Goal: Task Accomplishment & Management: Manage account settings

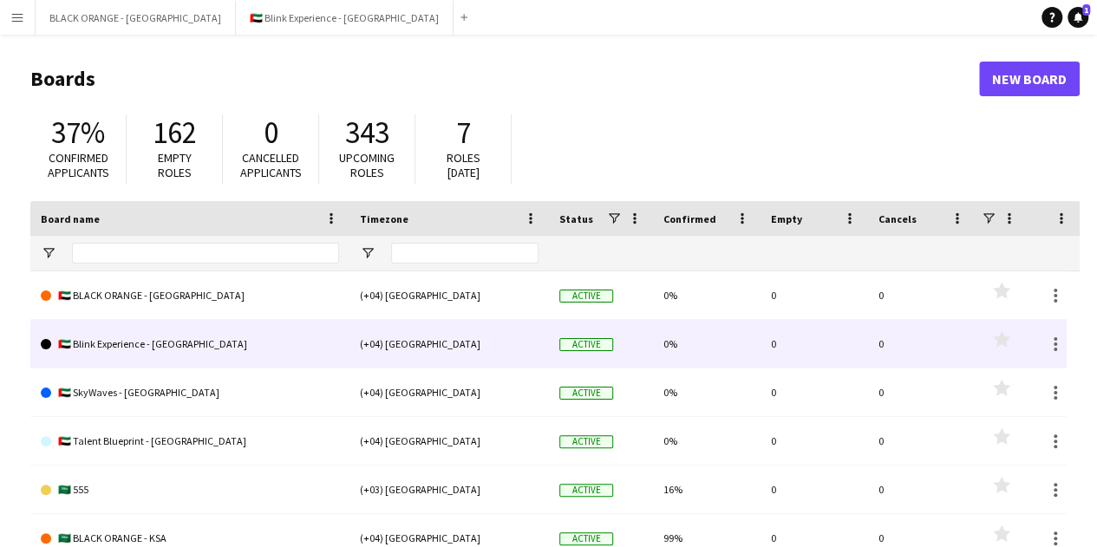
click at [199, 348] on link "🇦🇪 Blink Experience - [GEOGRAPHIC_DATA]" at bounding box center [190, 344] width 298 height 49
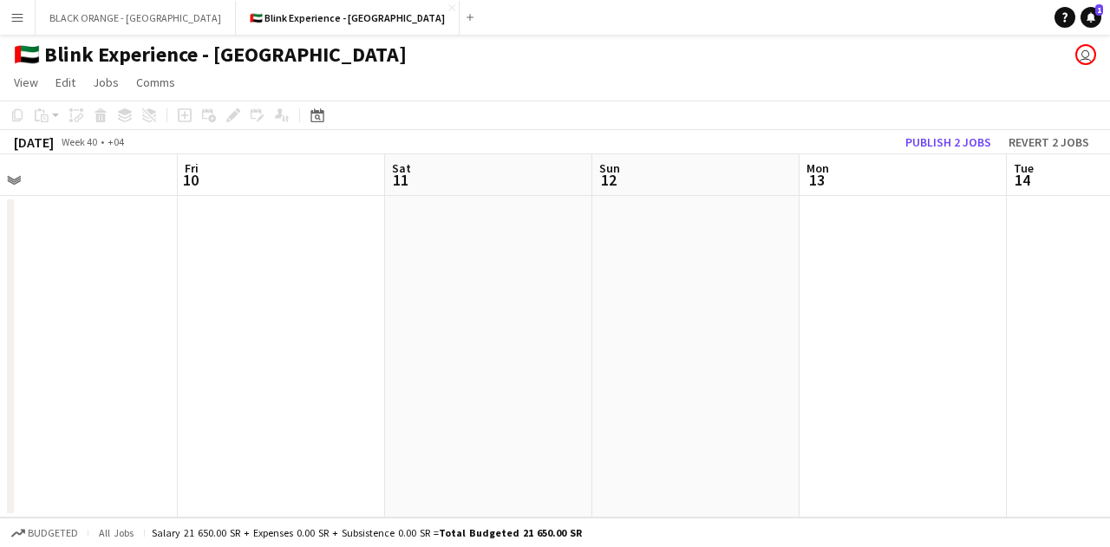
drag, startPoint x: 869, startPoint y: 297, endPoint x: 75, endPoint y: 303, distance: 794.4
click at [65, 304] on app-calendar-viewport "Tue 7 Wed 8 Thu 9 Fri 10 Sat 11 Sun 12 Mon 13 Tue 14 Wed 15 0/7 1 Job Thu 16 Fr…" at bounding box center [555, 335] width 1110 height 363
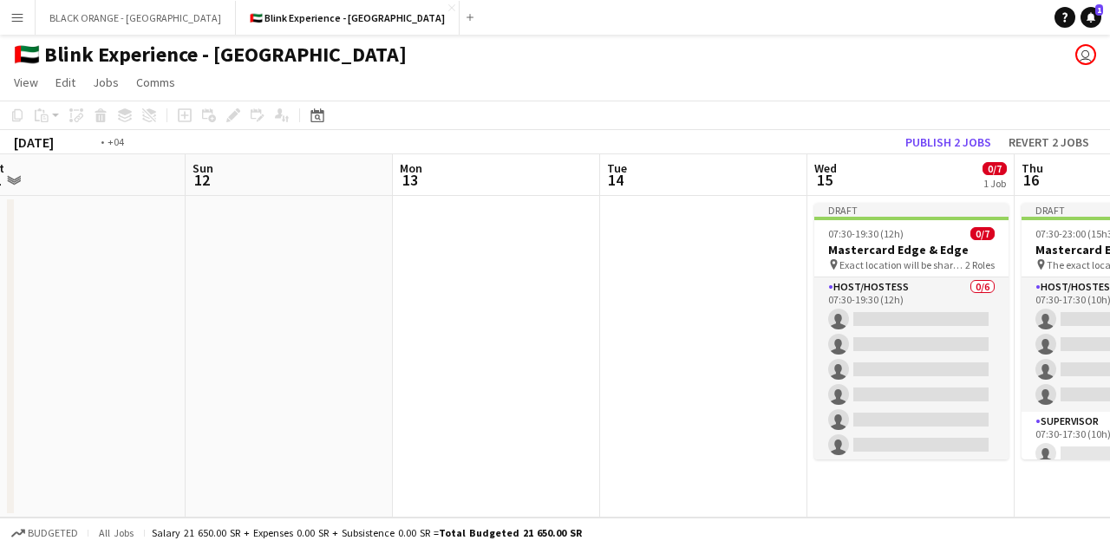
drag, startPoint x: 1024, startPoint y: 313, endPoint x: 173, endPoint y: 315, distance: 850.7
click at [173, 315] on app-calendar-viewport "Thu 9 Fri 10 Sat 11 Sun 12 Mon 13 Tue 14 Wed 15 0/7 1 Job Thu 16 0/7 1 Job Fri …" at bounding box center [555, 335] width 1110 height 363
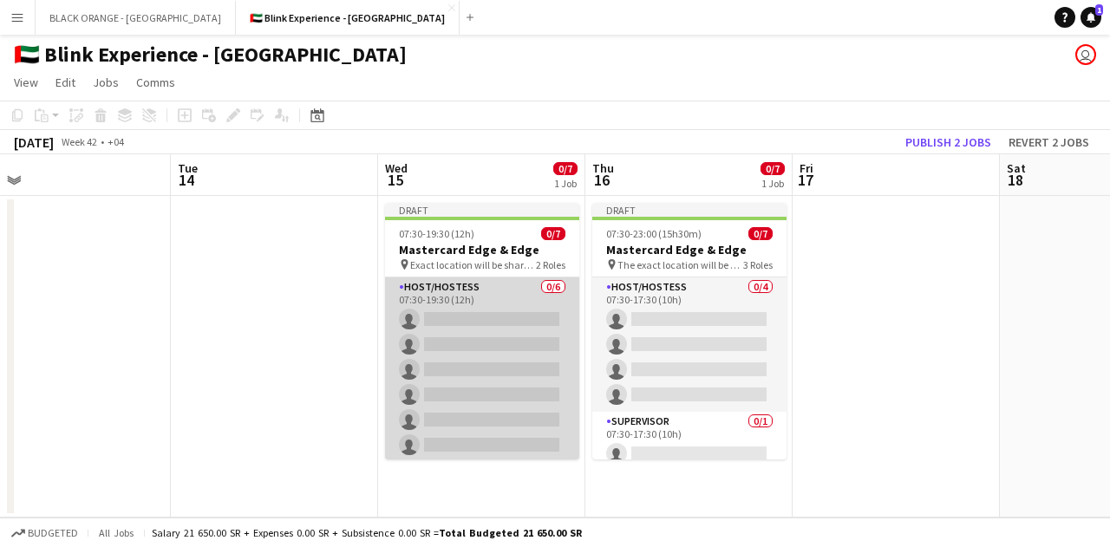
click at [484, 323] on app-card-role "Host/Hostess 0/6 07:30-19:30 (12h) single-neutral-actions single-neutral-action…" at bounding box center [482, 370] width 194 height 185
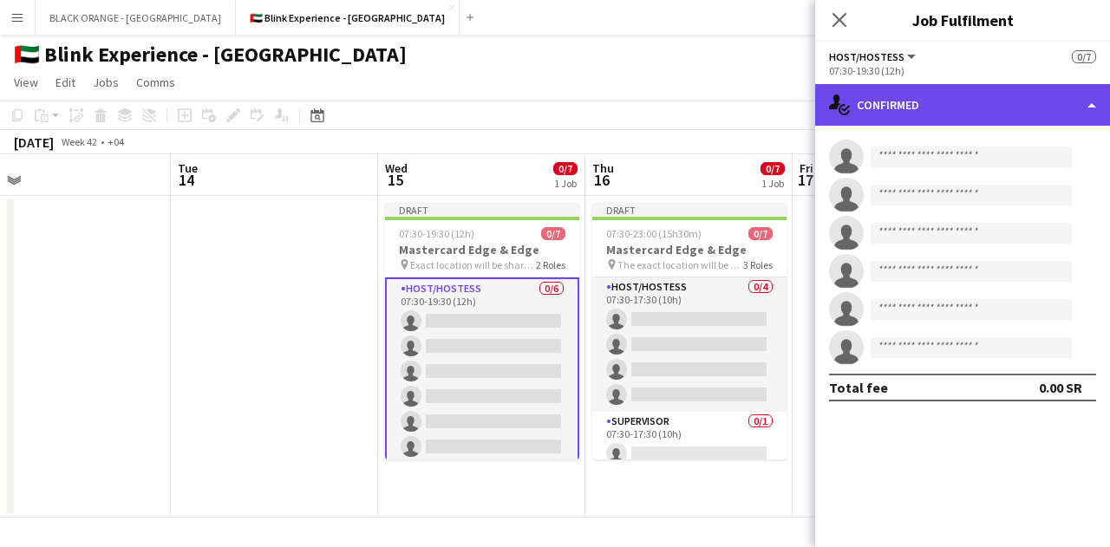
click at [1034, 108] on div "single-neutral-actions-check-2 Confirmed" at bounding box center [962, 105] width 295 height 42
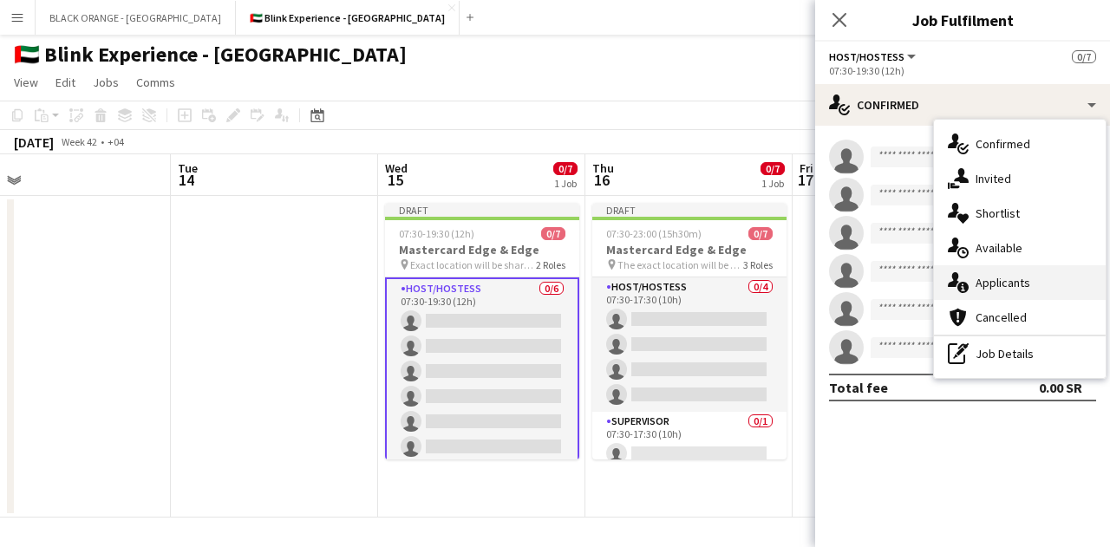
click at [1006, 280] on span "Applicants" at bounding box center [1003, 283] width 55 height 16
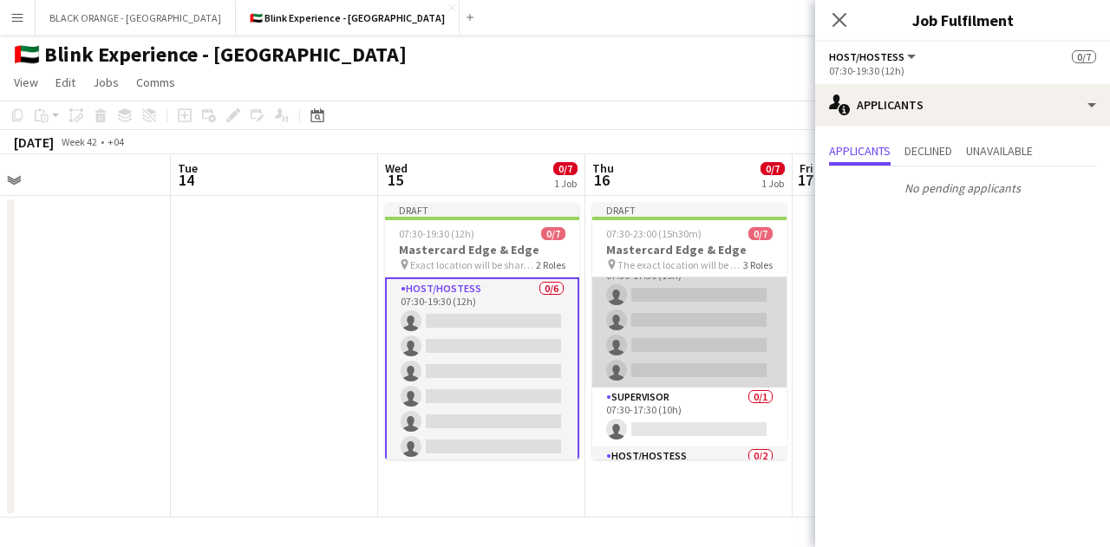
scroll to position [0, 0]
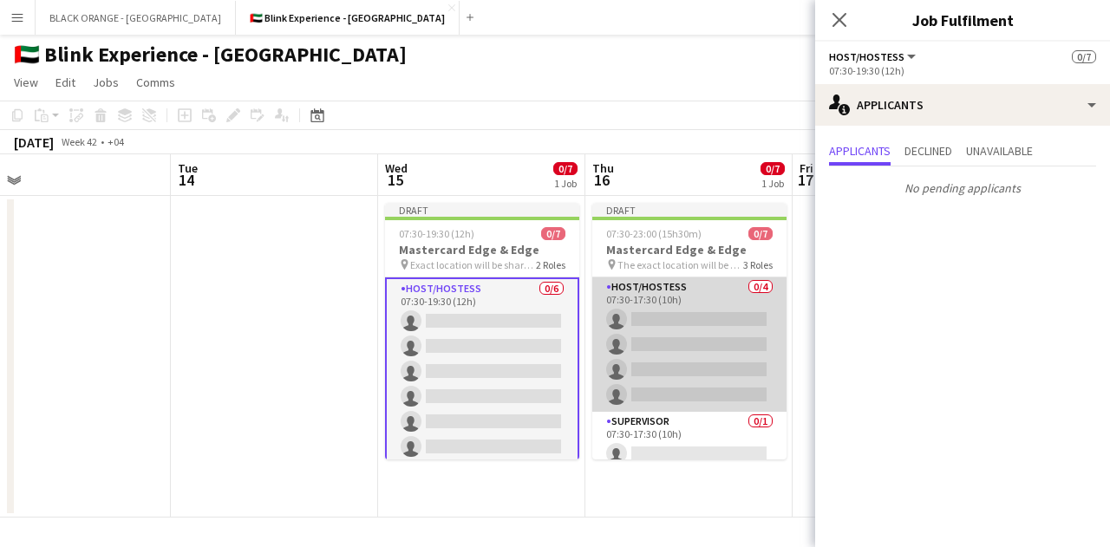
click at [666, 307] on app-card-role "Host/Hostess 0/4 07:30-17:30 (10h) single-neutral-actions single-neutral-action…" at bounding box center [689, 345] width 194 height 134
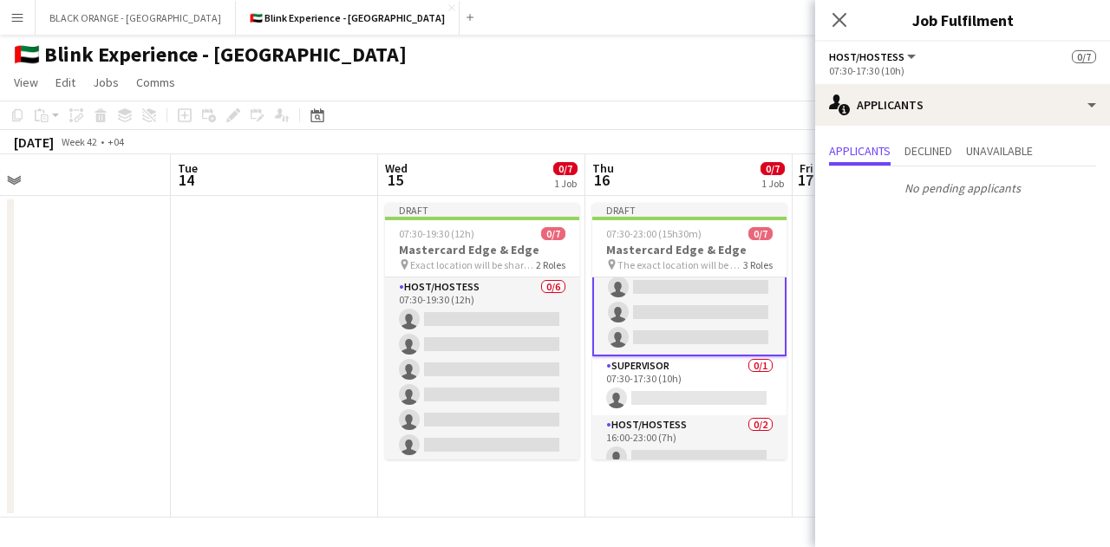
scroll to position [98, 0]
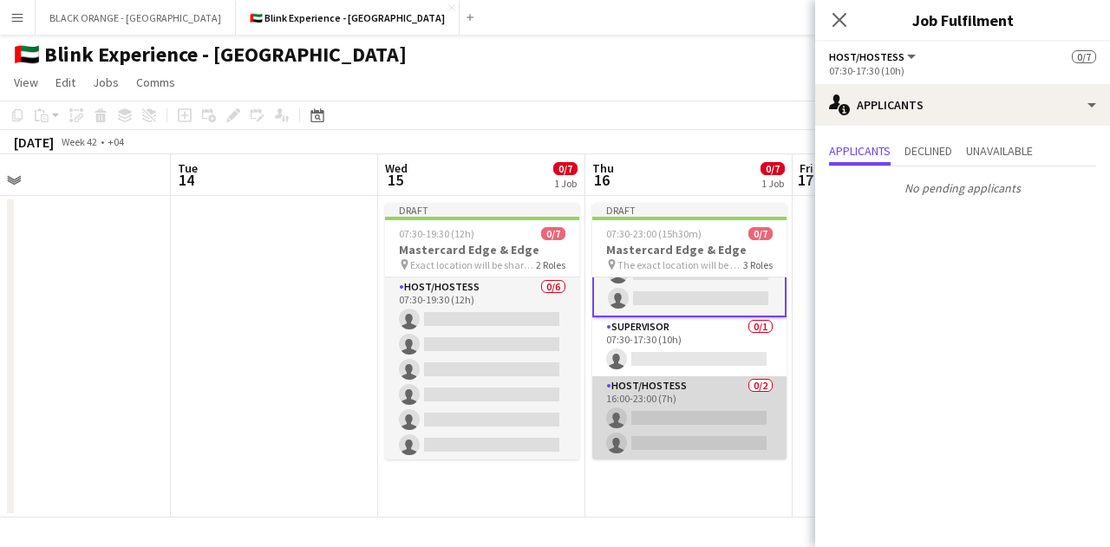
click at [670, 407] on app-card-role "Host/Hostess 0/2 16:00-23:00 (7h) single-neutral-actions single-neutral-actions" at bounding box center [689, 418] width 194 height 84
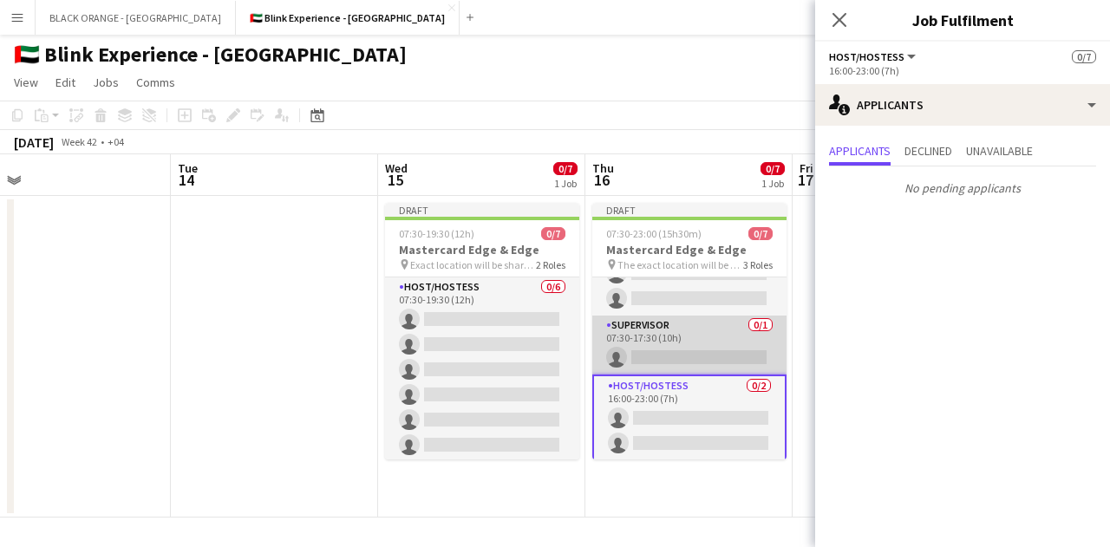
click at [677, 332] on app-card-role "Supervisor 0/1 07:30-17:30 (10h) single-neutral-actions" at bounding box center [689, 345] width 194 height 59
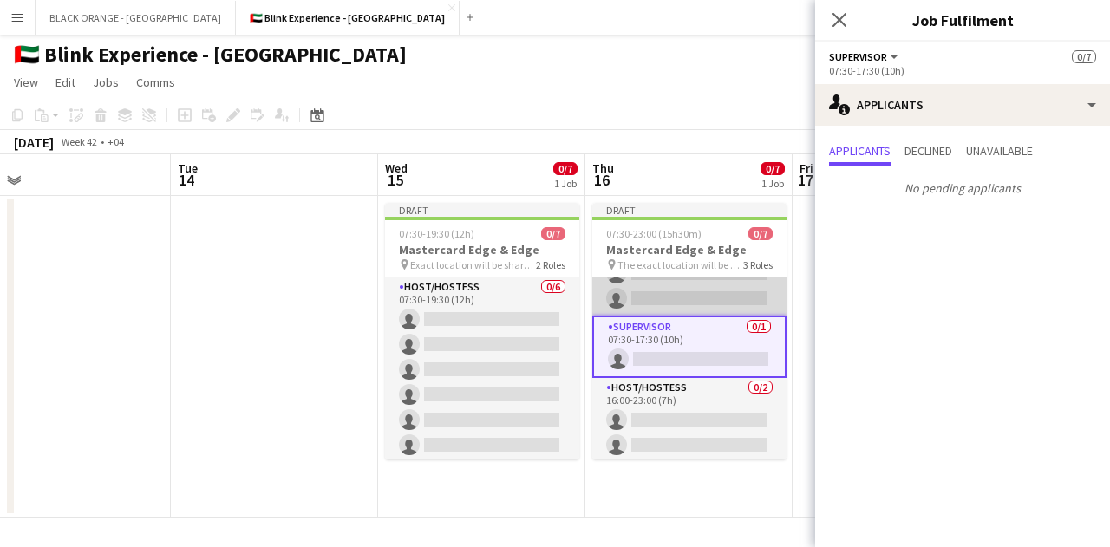
click at [685, 292] on app-card-role "Host/Hostess 0/4 07:30-17:30 (10h) single-neutral-actions single-neutral-action…" at bounding box center [689, 248] width 194 height 134
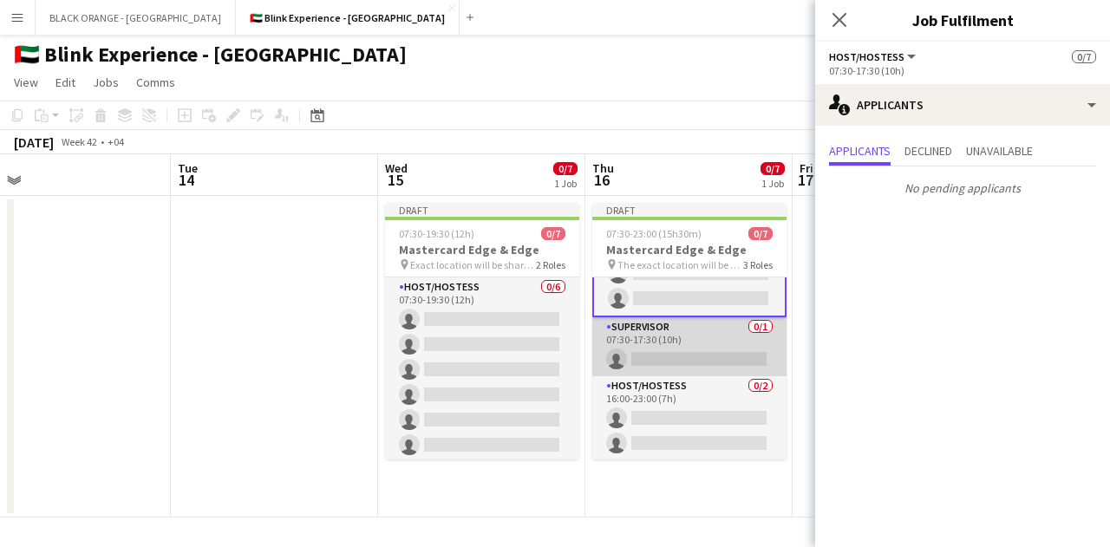
scroll to position [0, 0]
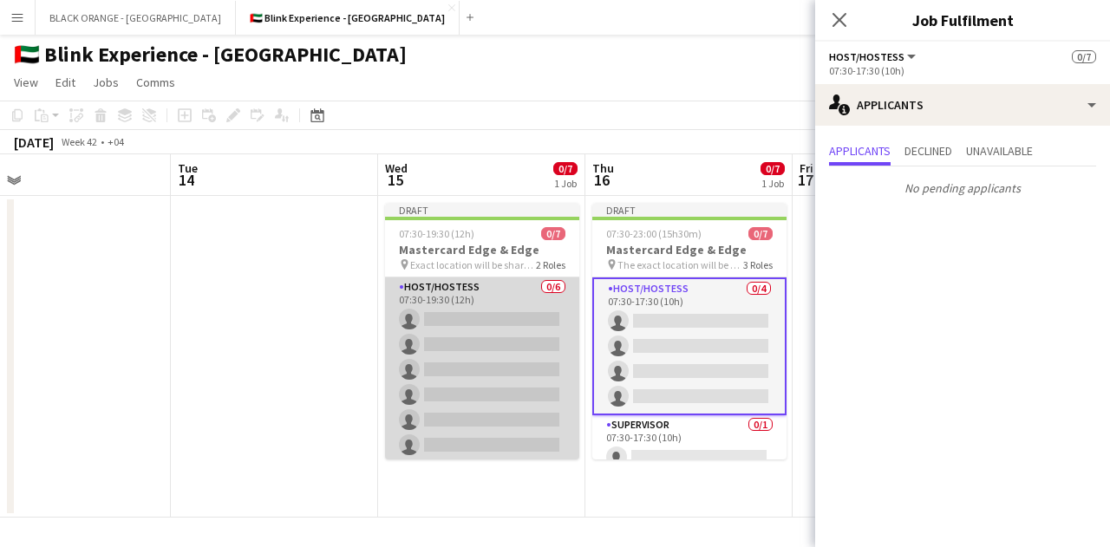
click at [487, 342] on app-card-role "Host/Hostess 0/6 07:30-19:30 (12h) single-neutral-actions single-neutral-action…" at bounding box center [482, 370] width 194 height 185
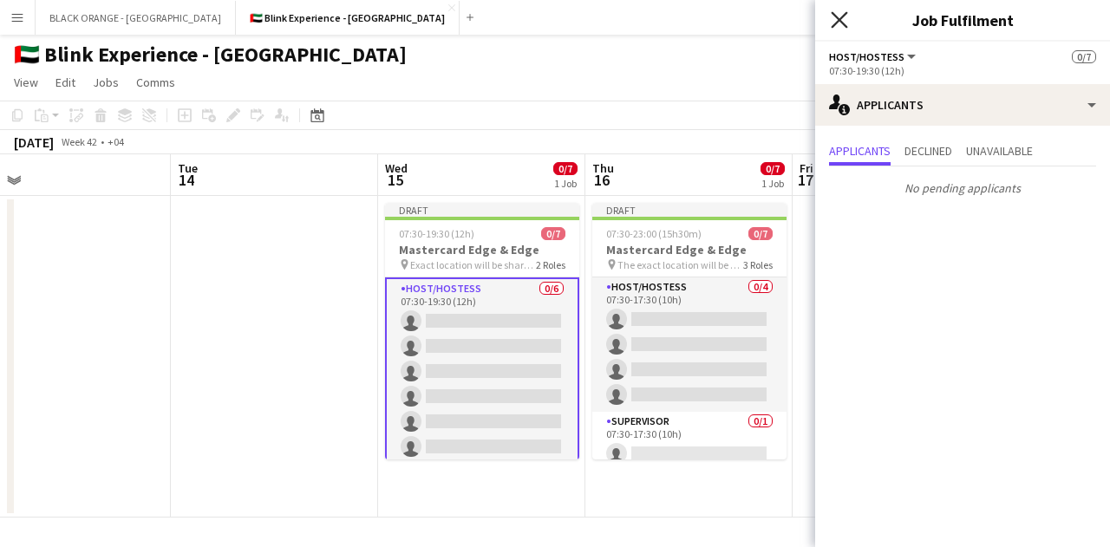
click at [835, 15] on icon at bounding box center [839, 19] width 16 height 16
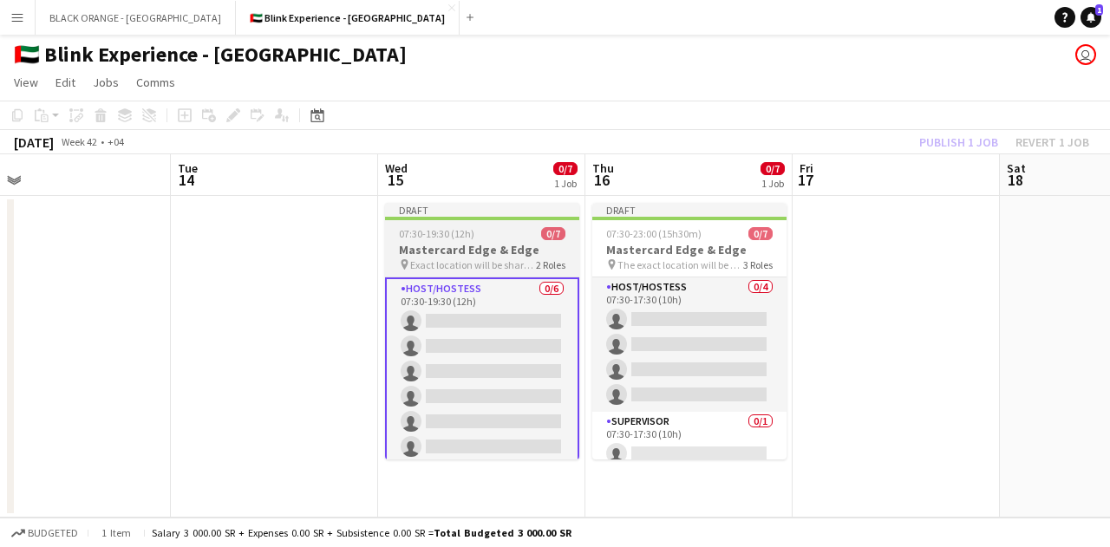
click at [534, 211] on div "Draft" at bounding box center [482, 210] width 194 height 14
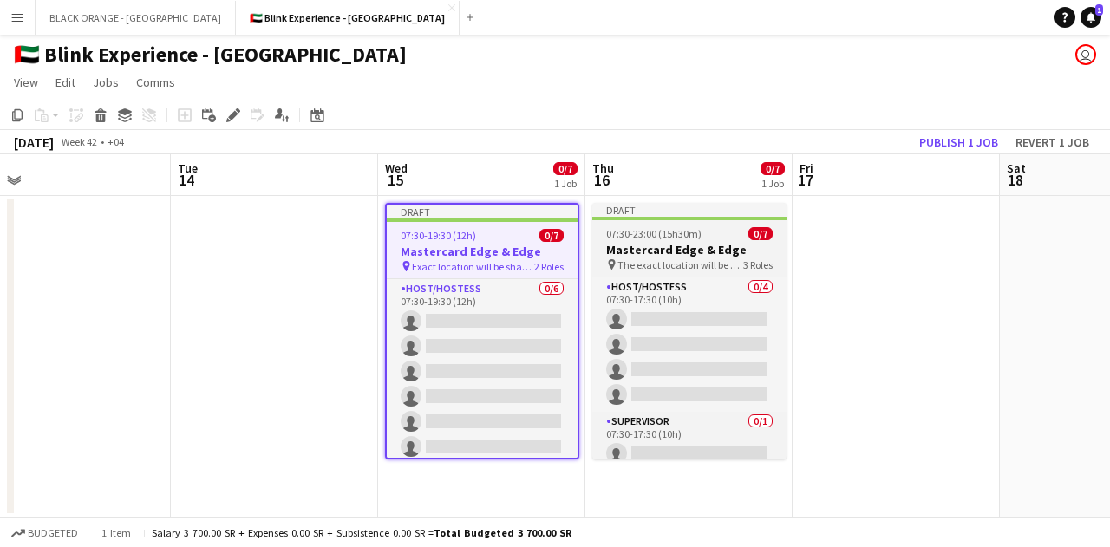
click at [663, 206] on div "Draft" at bounding box center [689, 210] width 194 height 14
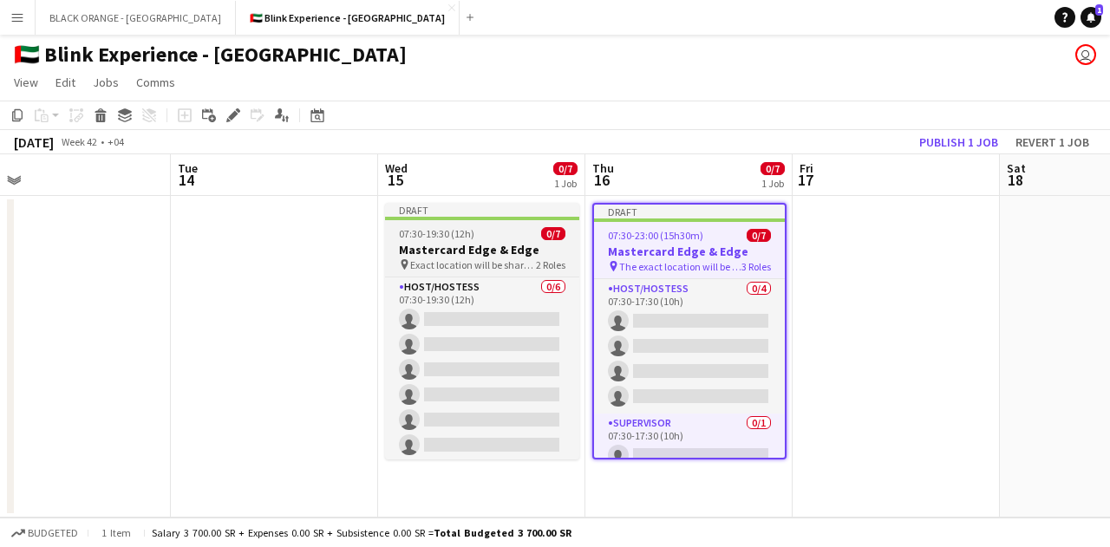
click at [548, 208] on div "Draft" at bounding box center [482, 210] width 194 height 14
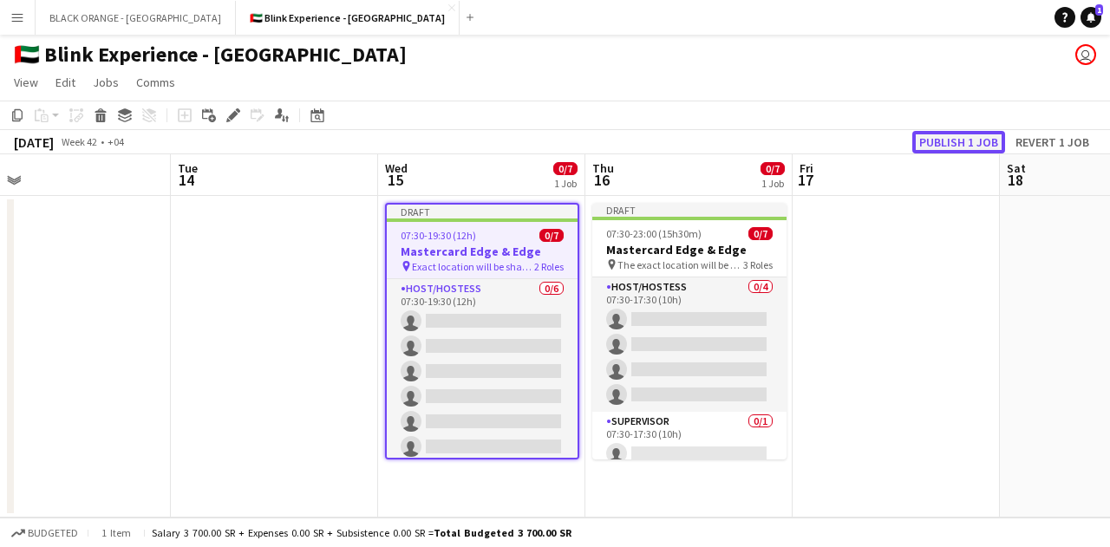
click at [964, 139] on button "Publish 1 job" at bounding box center [958, 142] width 93 height 23
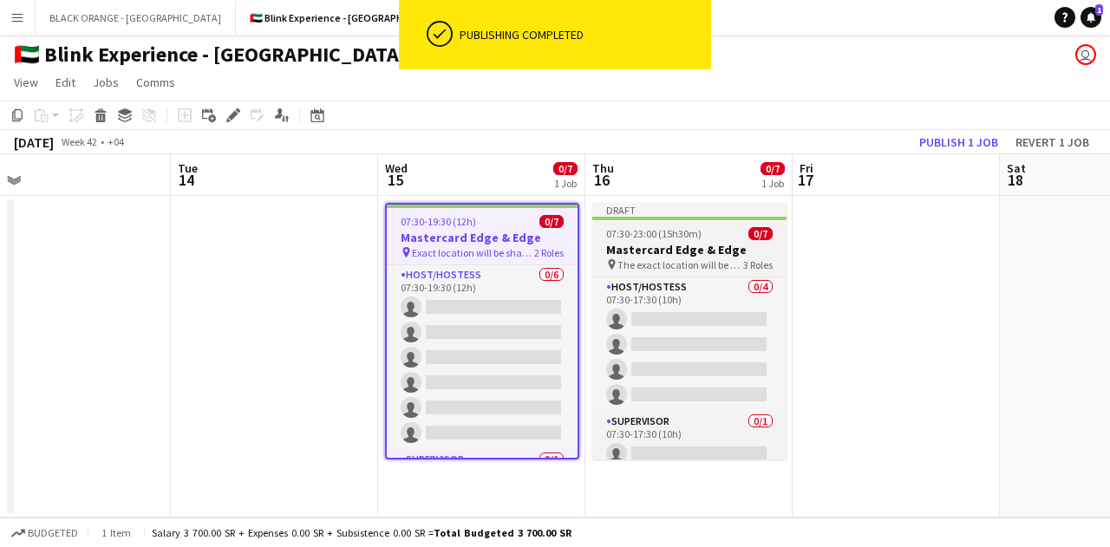
click at [703, 203] on div "Draft" at bounding box center [689, 210] width 194 height 14
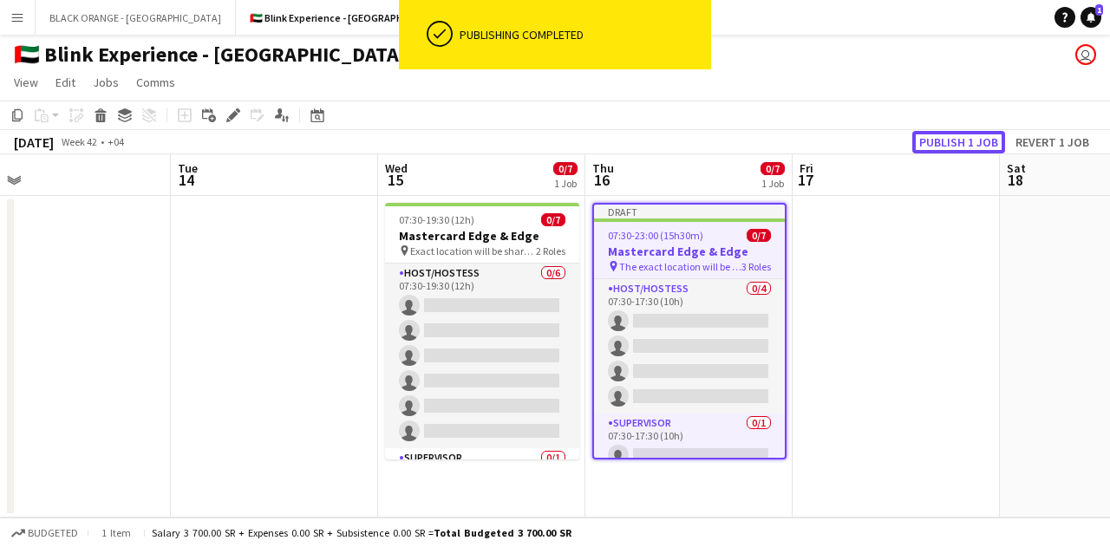
click at [969, 131] on button "Publish 1 job" at bounding box center [958, 142] width 93 height 23
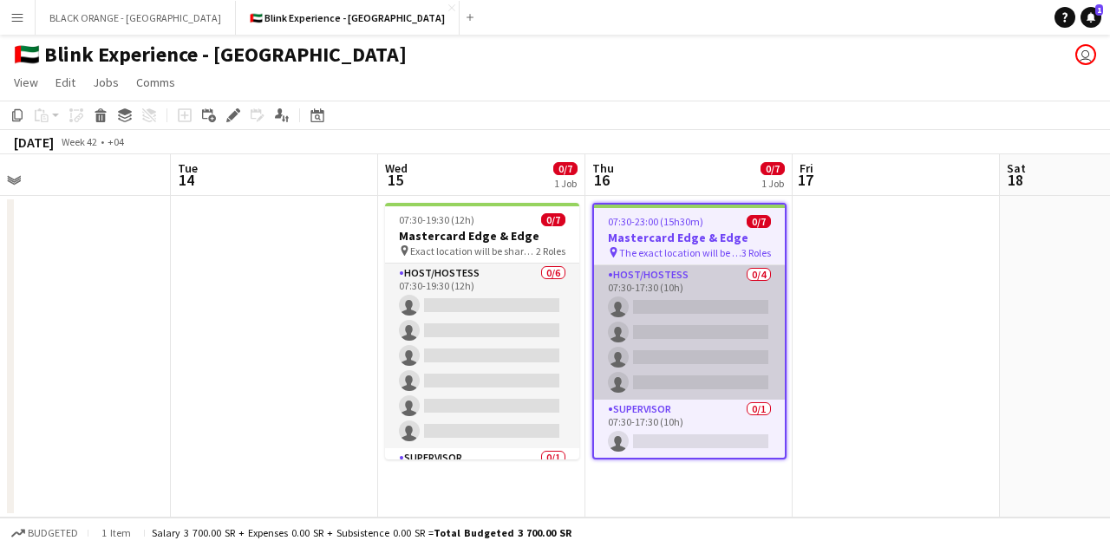
click at [664, 318] on app-card-role "Host/Hostess 0/4 07:30-17:30 (10h) single-neutral-actions single-neutral-action…" at bounding box center [689, 332] width 191 height 134
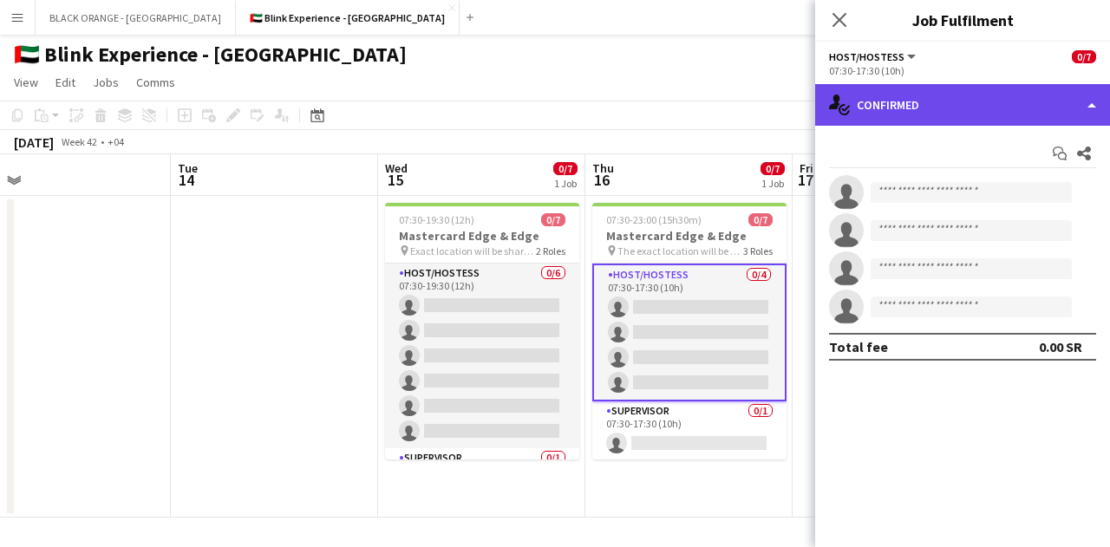
click at [970, 96] on div "single-neutral-actions-check-2 Confirmed" at bounding box center [962, 105] width 295 height 42
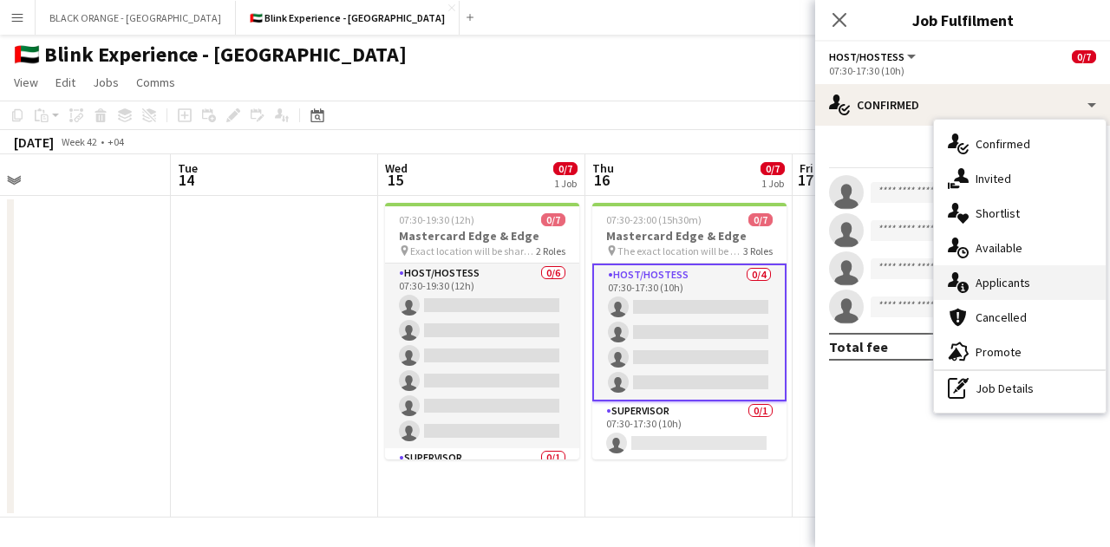
click at [997, 278] on span "Applicants" at bounding box center [1003, 283] width 55 height 16
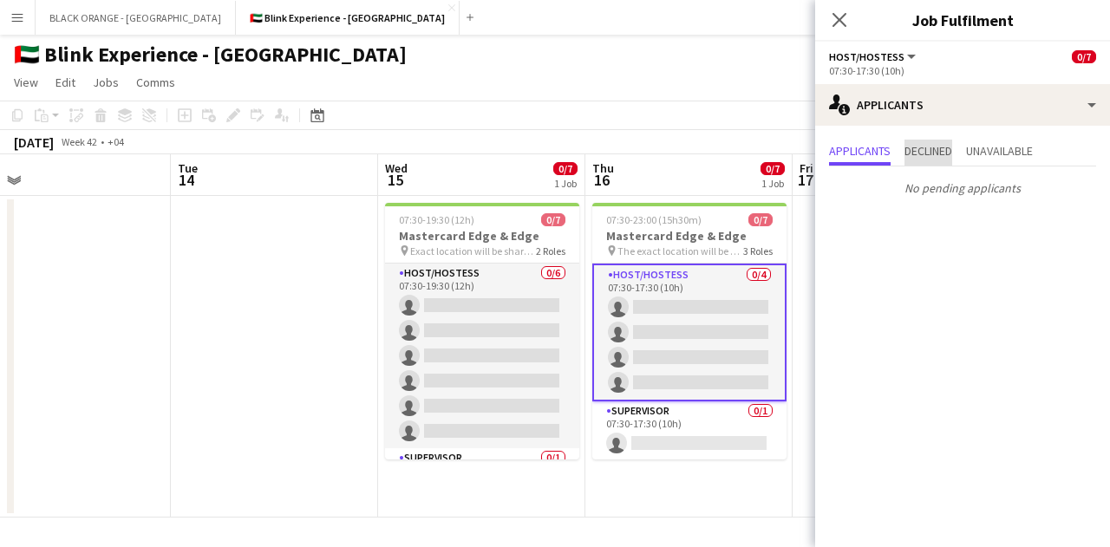
click at [936, 150] on span "Declined" at bounding box center [929, 151] width 48 height 12
click at [997, 153] on span "Unavailable" at bounding box center [999, 151] width 67 height 12
click at [853, 145] on span "Applicants" at bounding box center [860, 151] width 62 height 12
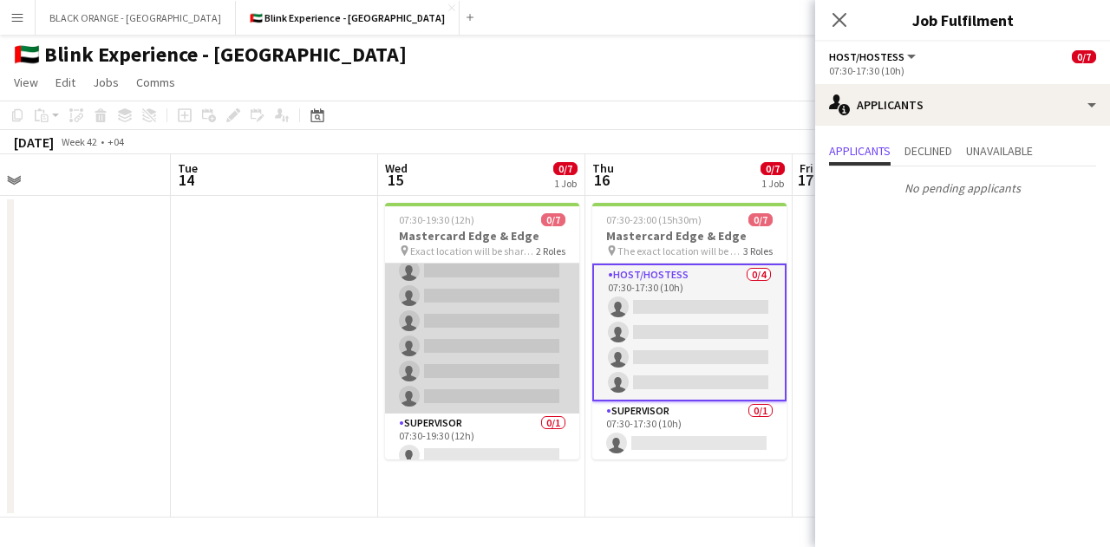
scroll to position [47, 0]
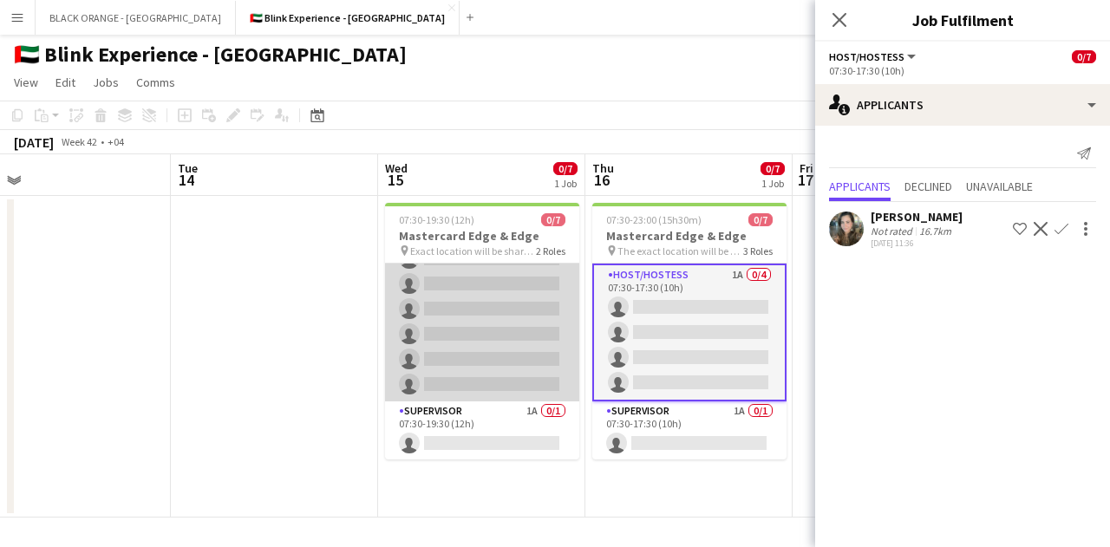
click at [475, 315] on app-card-role "Host/Hostess 1A 0/6 07:30-19:30 (12h) single-neutral-actions single-neutral-act…" at bounding box center [482, 309] width 194 height 185
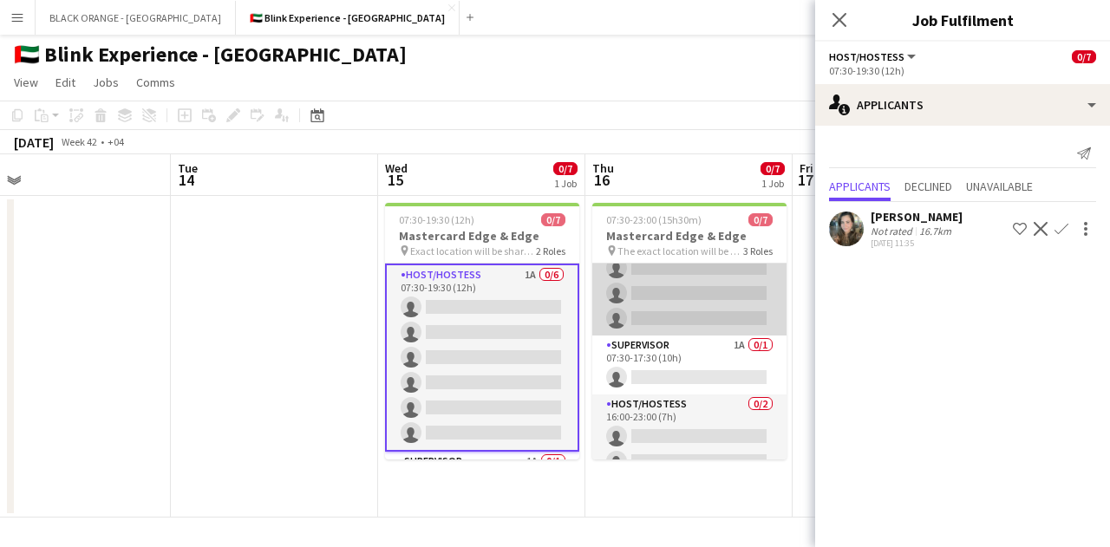
scroll to position [81, 0]
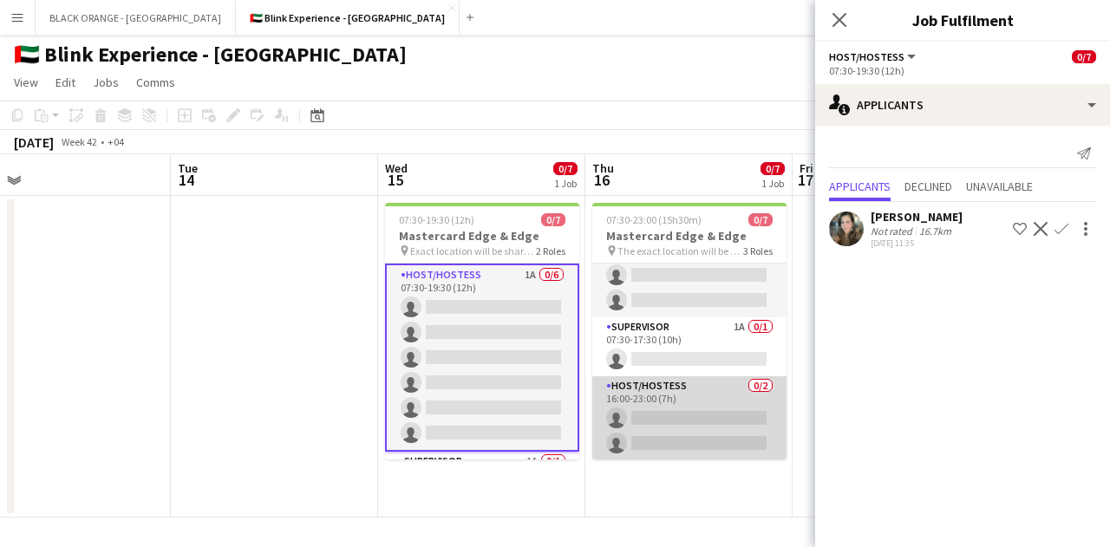
click at [662, 413] on app-card-role "Host/Hostess 0/2 16:00-23:00 (7h) single-neutral-actions single-neutral-actions" at bounding box center [689, 418] width 194 height 84
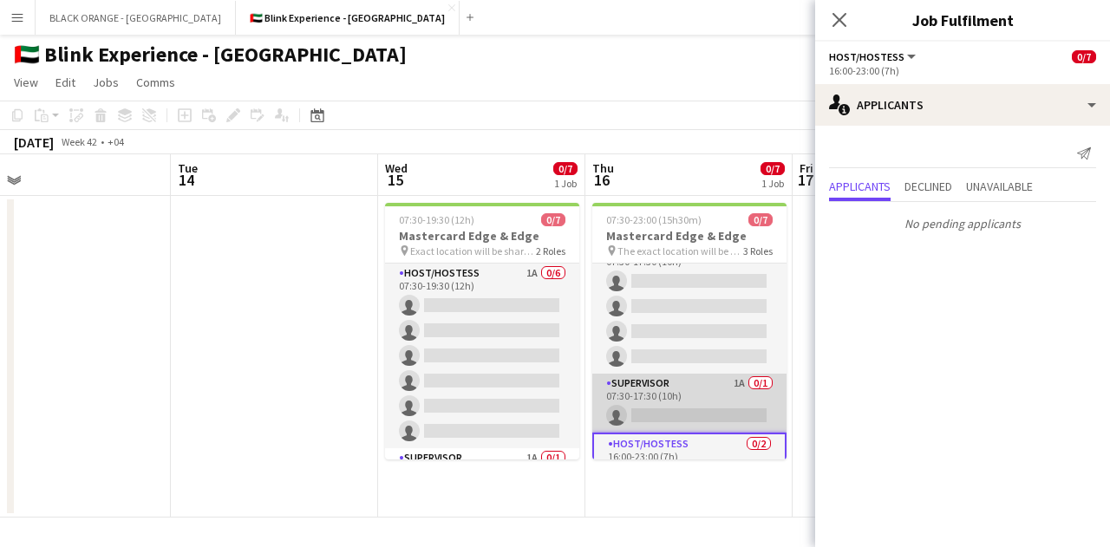
scroll to position [0, 0]
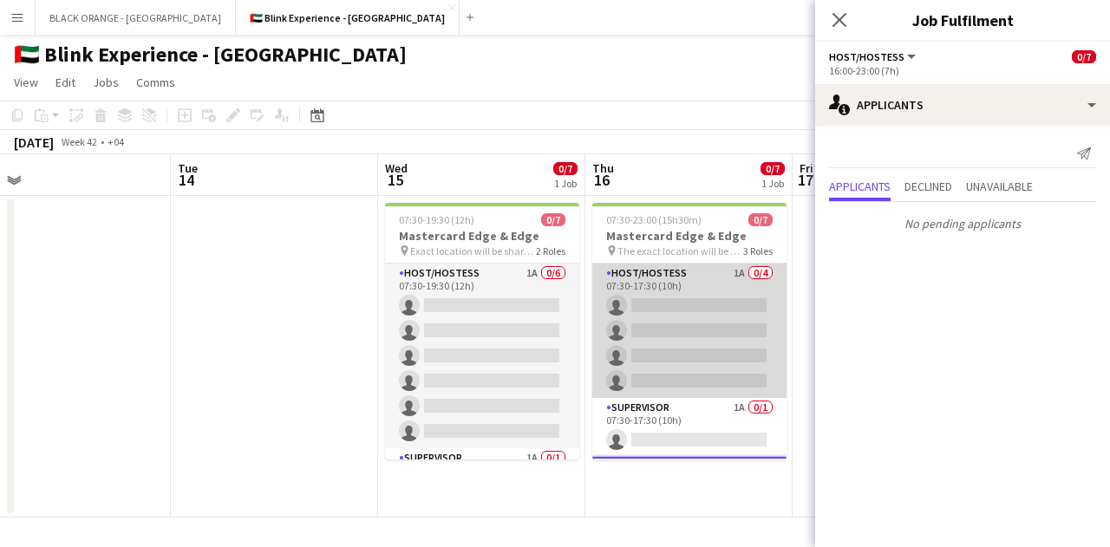
click at [675, 310] on app-card-role "Host/Hostess 1A 0/4 07:30-17:30 (10h) single-neutral-actions single-neutral-act…" at bounding box center [689, 331] width 194 height 134
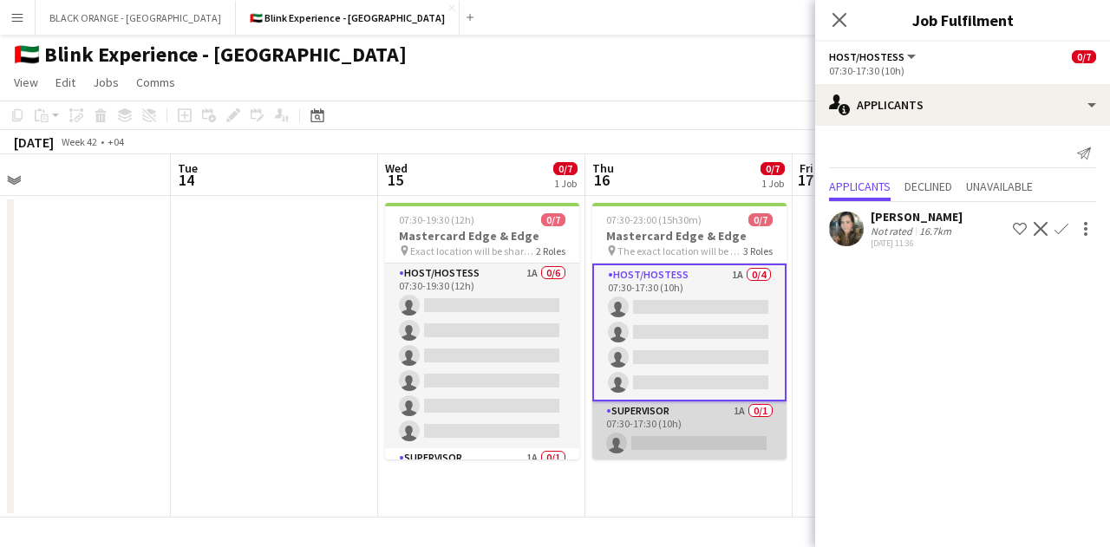
click at [661, 421] on app-card-role "Supervisor 1A 0/1 07:30-17:30 (10h) single-neutral-actions" at bounding box center [689, 431] width 194 height 59
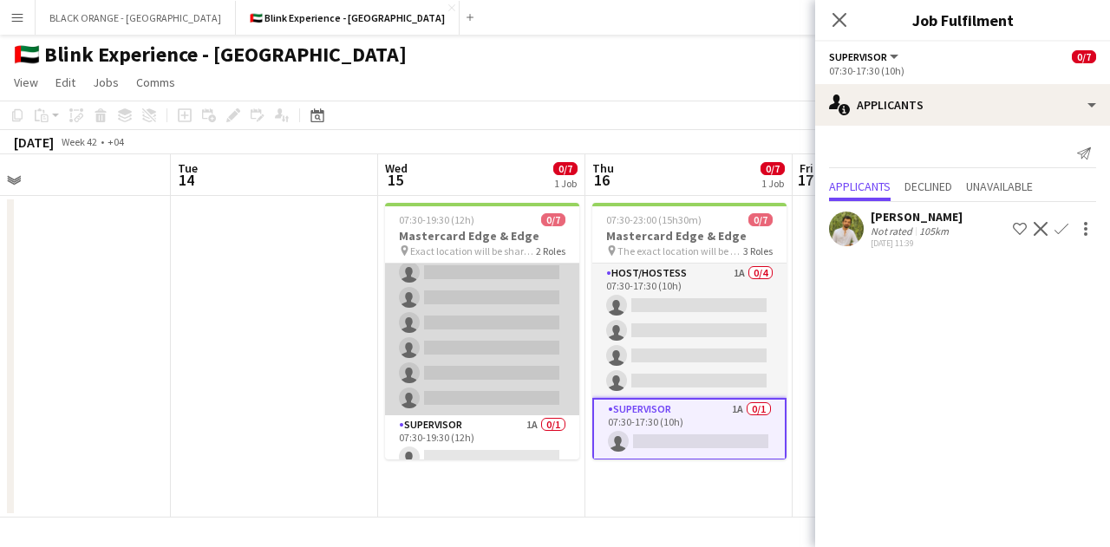
scroll to position [47, 0]
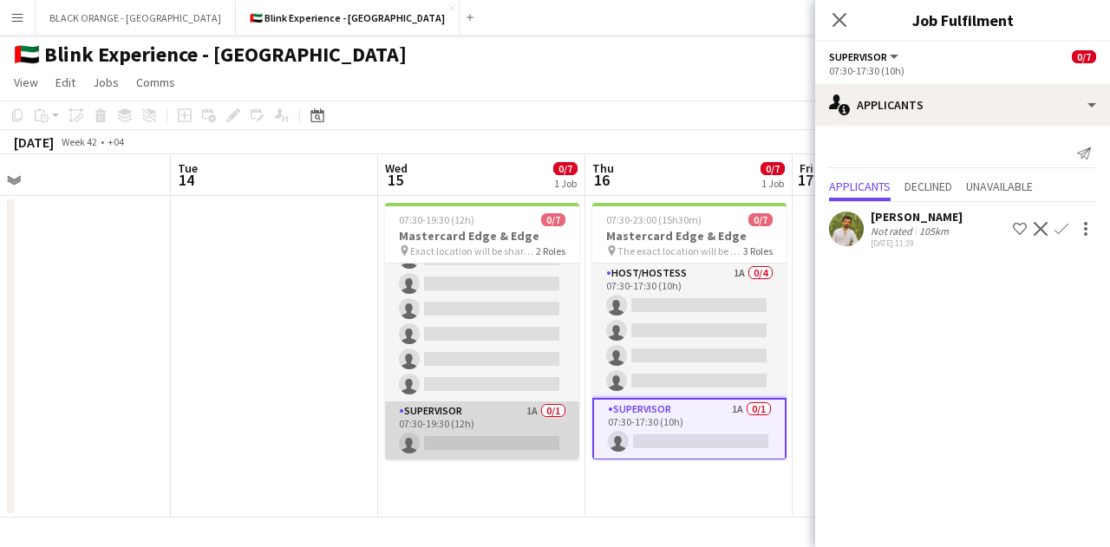
click at [457, 416] on app-card-role "Supervisor 1A 0/1 07:30-19:30 (12h) single-neutral-actions" at bounding box center [482, 431] width 194 height 59
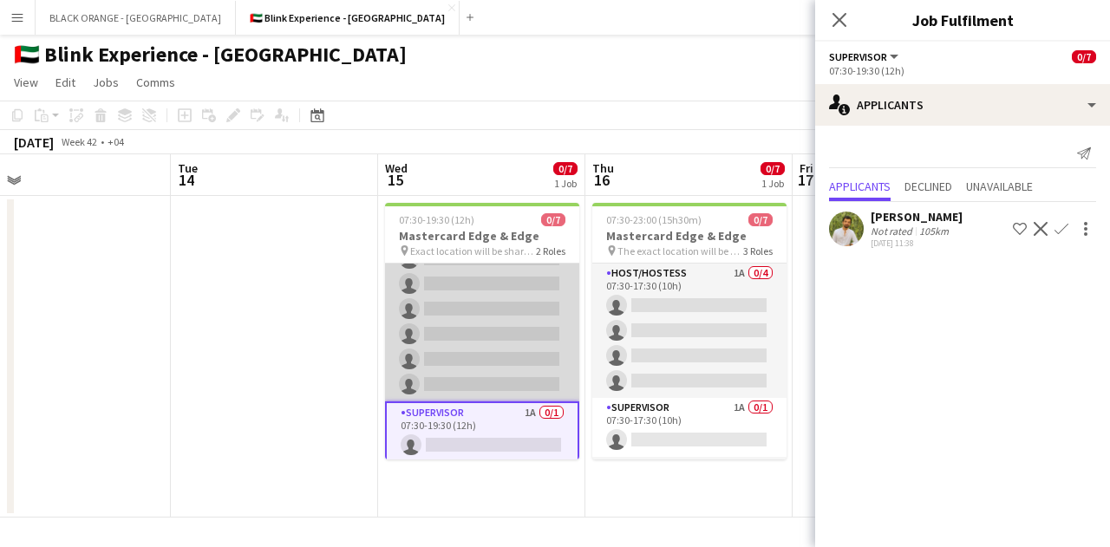
click at [456, 326] on app-card-role "Host/Hostess 1A 0/6 07:30-19:30 (12h) single-neutral-actions single-neutral-act…" at bounding box center [482, 309] width 194 height 185
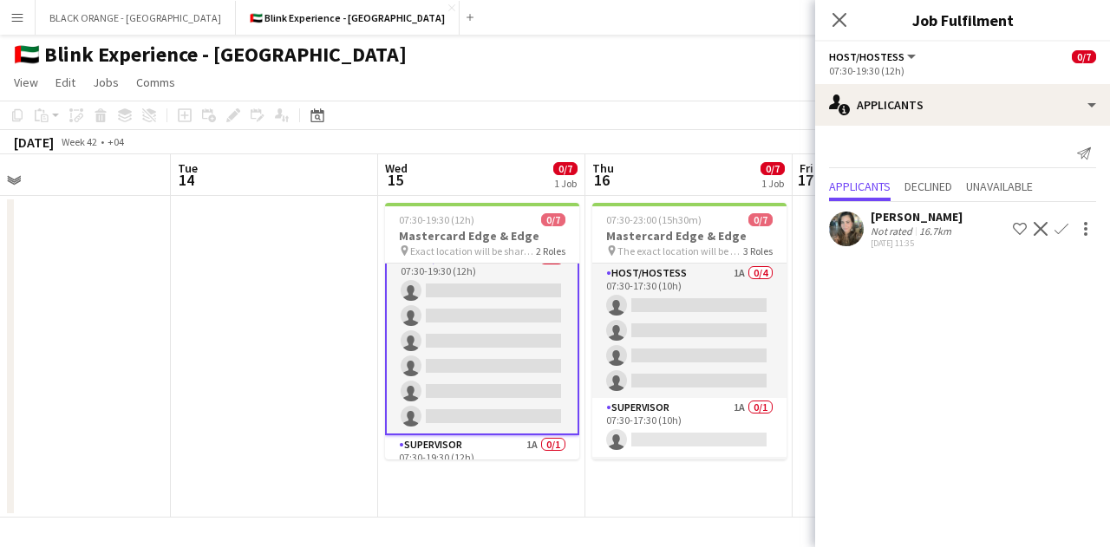
scroll to position [0, 0]
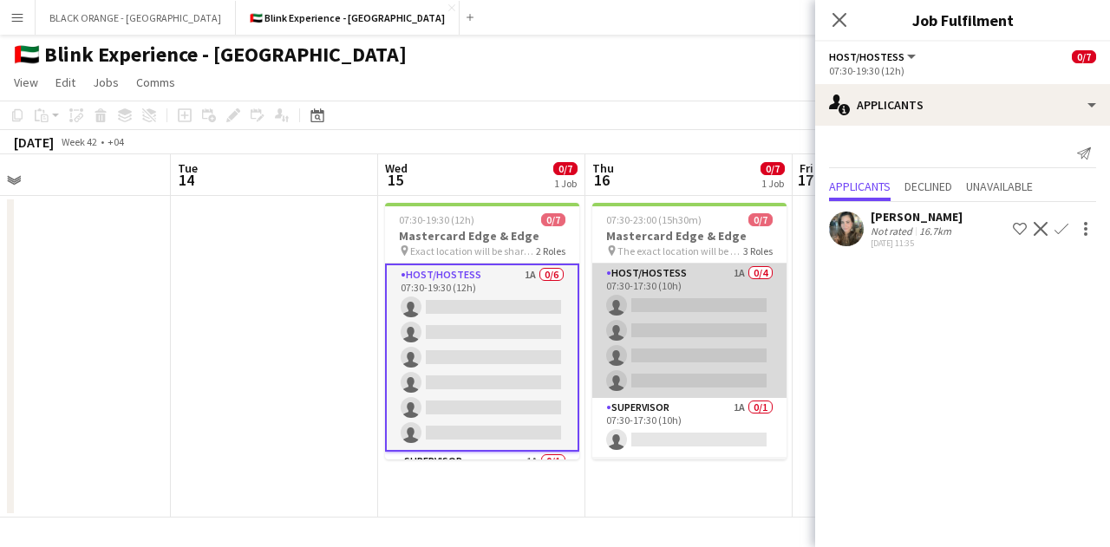
click at [689, 322] on app-card-role "Host/Hostess 1A 0/4 07:30-17:30 (10h) single-neutral-actions single-neutral-act…" at bounding box center [689, 331] width 194 height 134
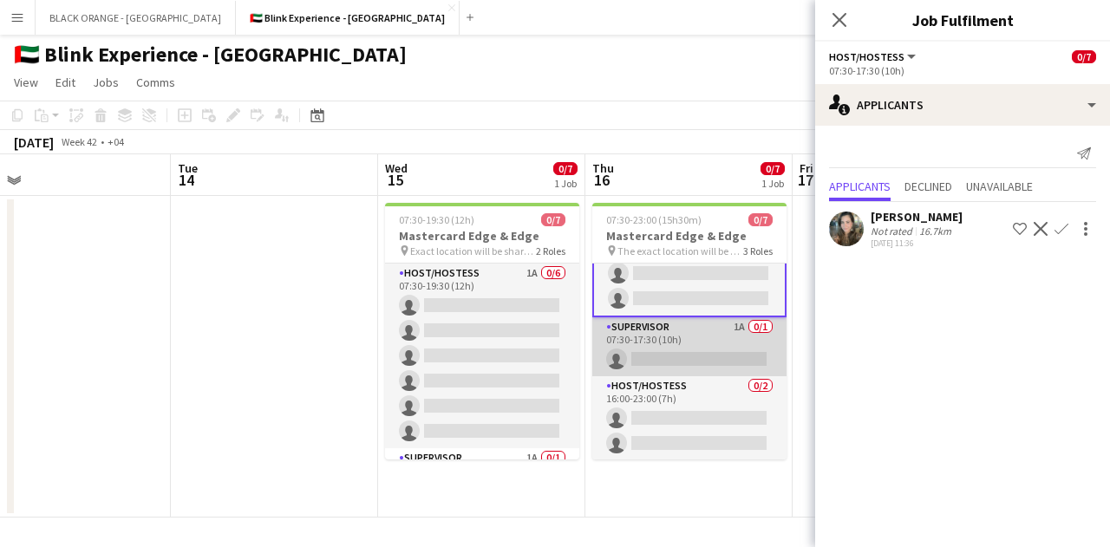
click at [674, 342] on app-card-role "Supervisor 1A 0/1 07:30-17:30 (10h) single-neutral-actions" at bounding box center [689, 346] width 194 height 59
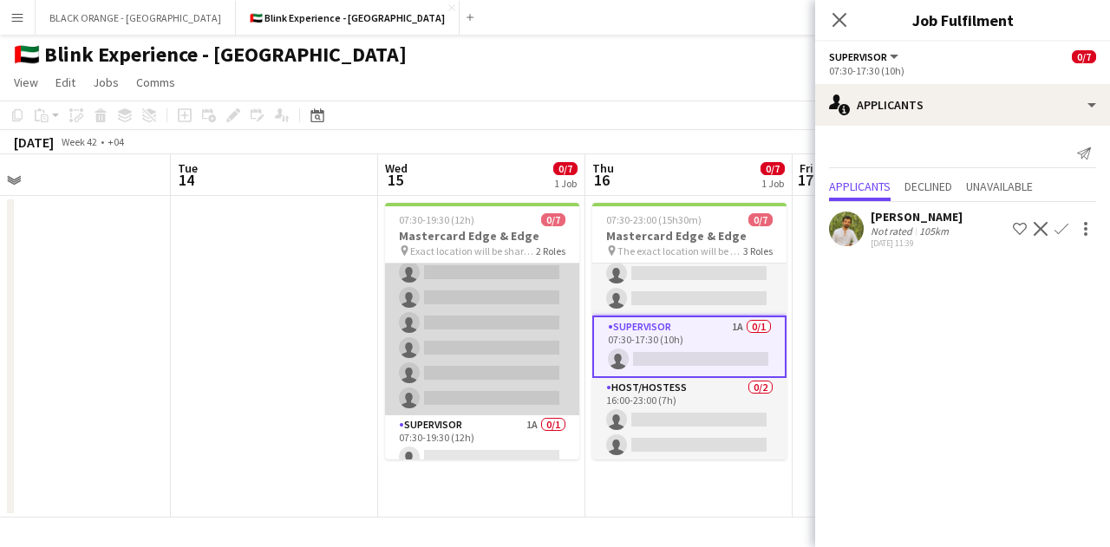
scroll to position [47, 0]
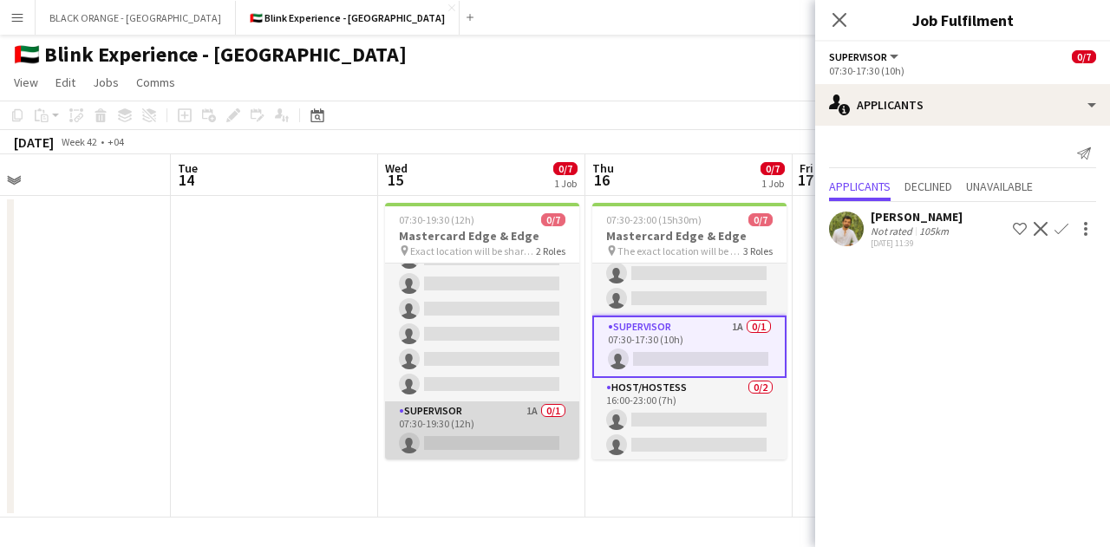
click at [503, 410] on app-card-role "Supervisor 1A 0/1 07:30-19:30 (12h) single-neutral-actions" at bounding box center [482, 431] width 194 height 59
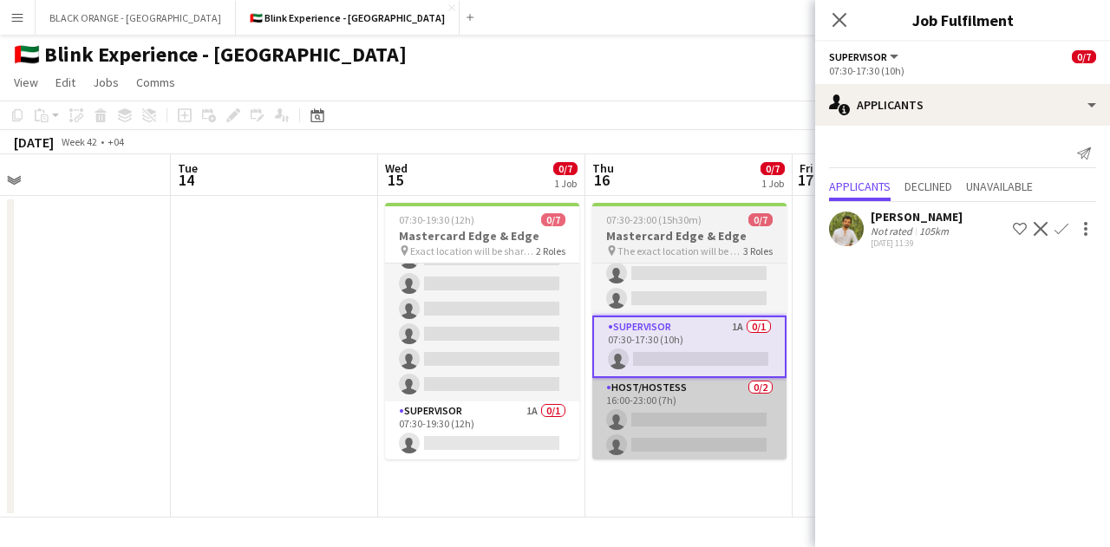
scroll to position [81, 0]
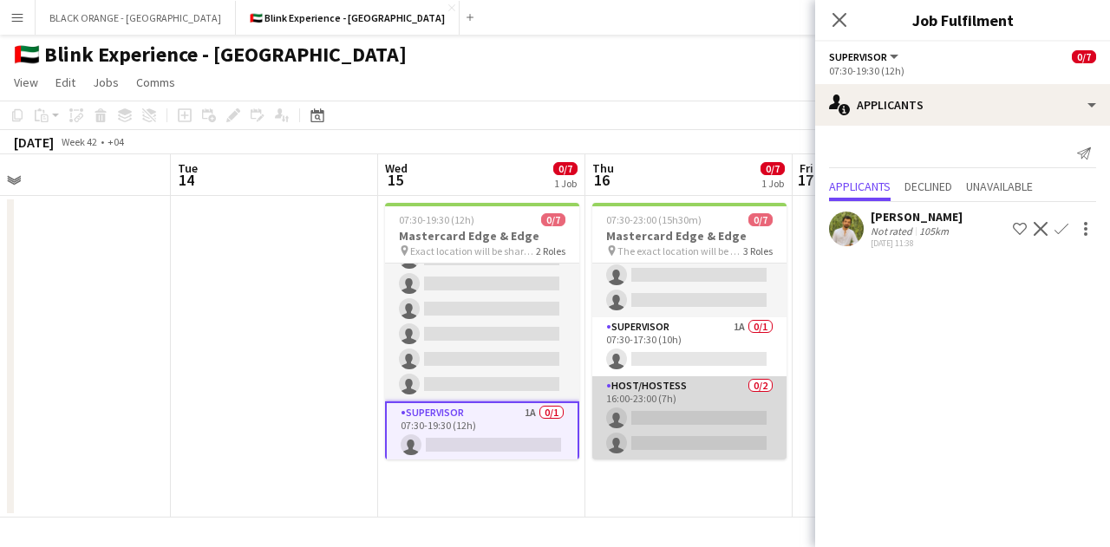
click at [663, 417] on app-card-role "Host/Hostess 0/2 16:00-23:00 (7h) single-neutral-actions single-neutral-actions" at bounding box center [689, 418] width 194 height 84
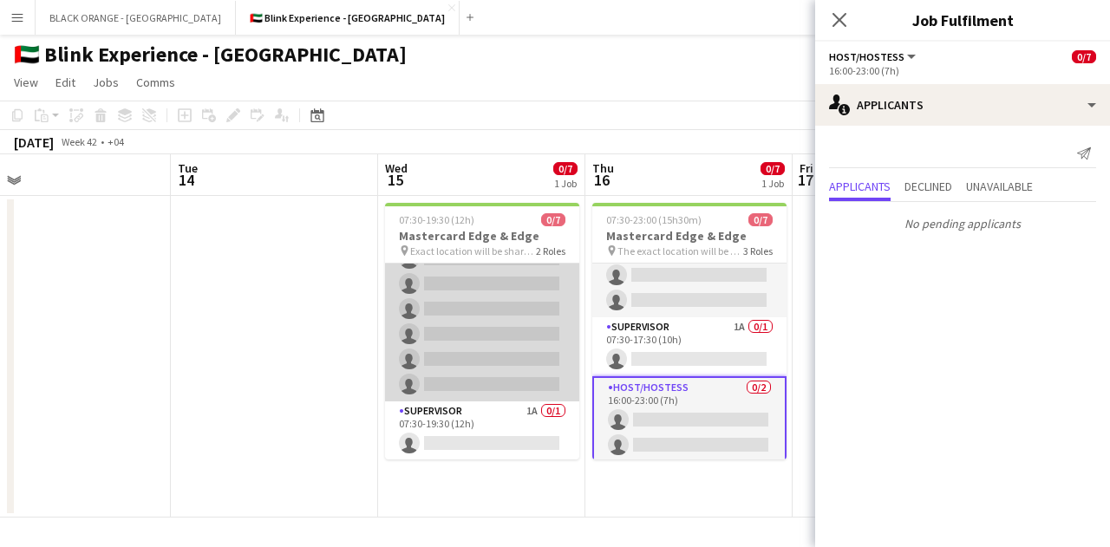
click at [484, 312] on app-card-role "Host/Hostess 1A 0/6 07:30-19:30 (12h) single-neutral-actions single-neutral-act…" at bounding box center [482, 309] width 194 height 185
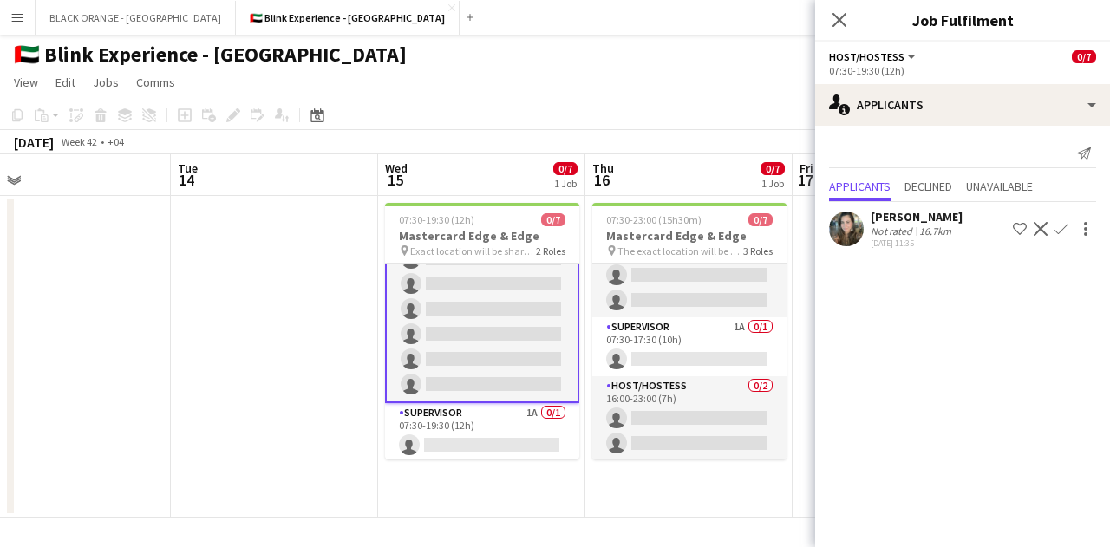
scroll to position [0, 0]
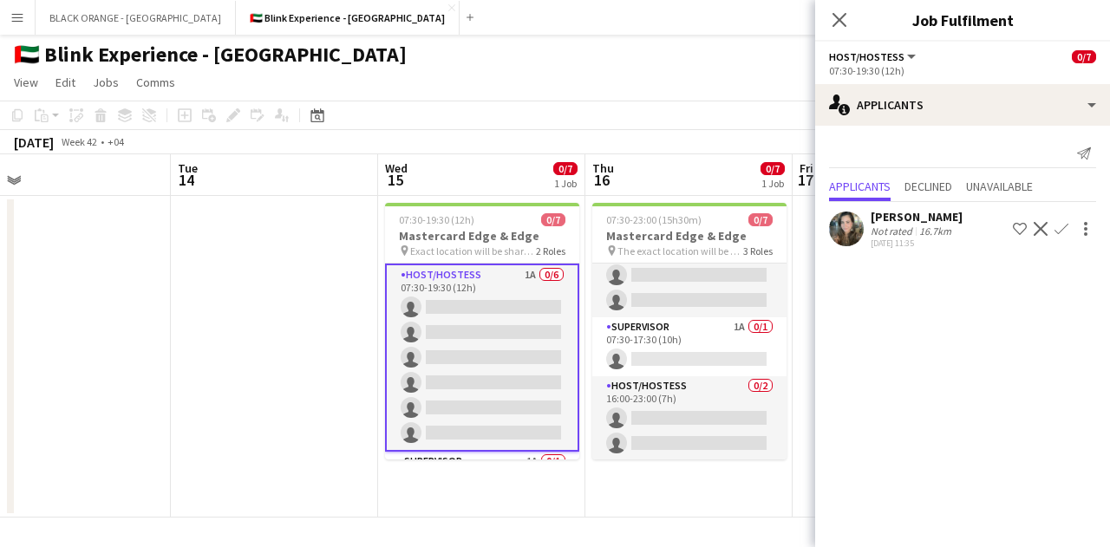
click at [1018, 228] on app-icon "Shortlist crew" at bounding box center [1020, 229] width 14 height 14
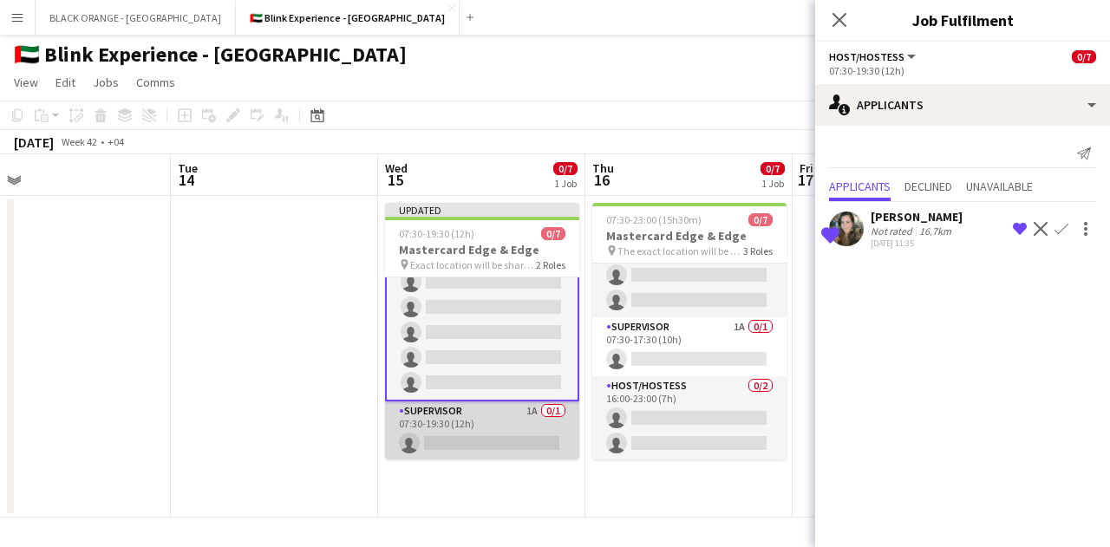
click at [479, 417] on app-card-role "Supervisor 1A 0/1 07:30-19:30 (12h) single-neutral-actions" at bounding box center [482, 431] width 194 height 59
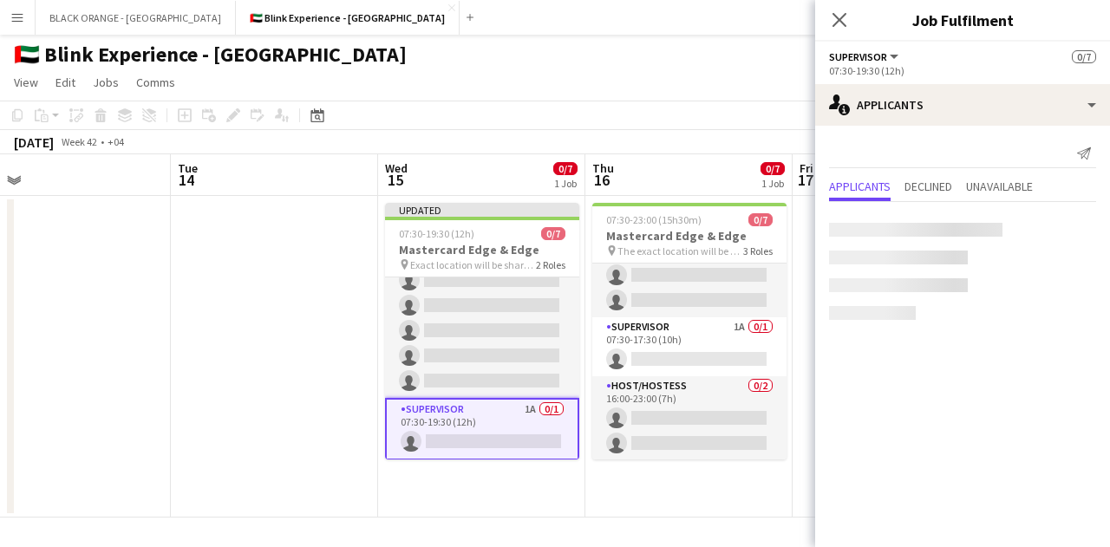
scroll to position [62, 0]
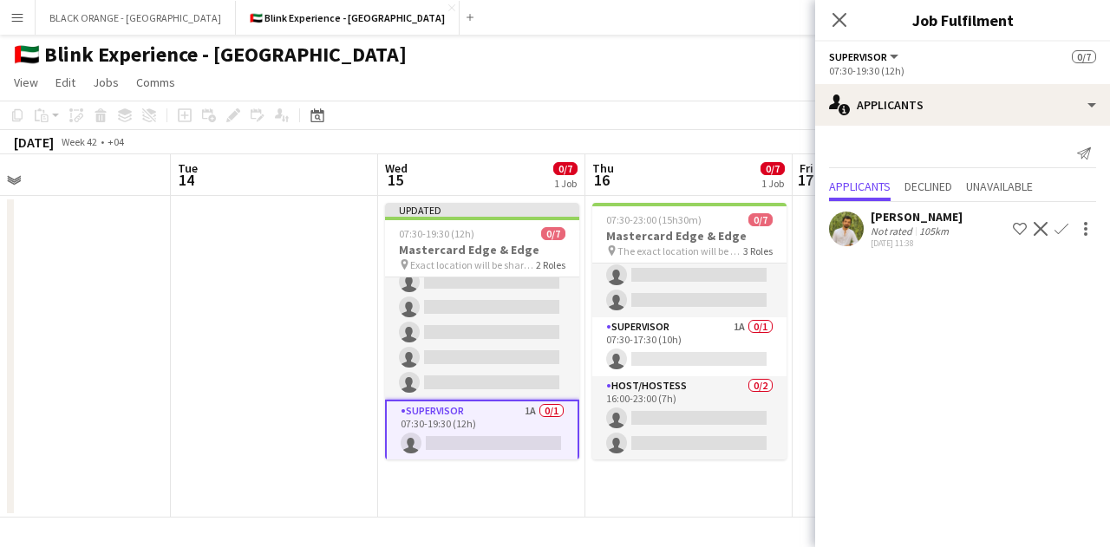
click at [1019, 224] on app-icon "Shortlist crew" at bounding box center [1020, 229] width 14 height 14
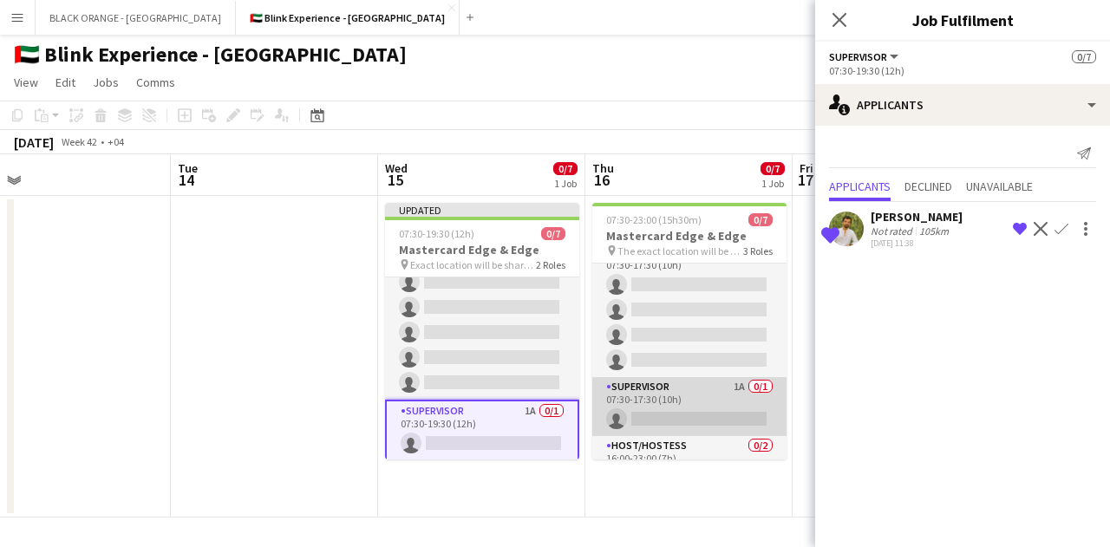
scroll to position [0, 0]
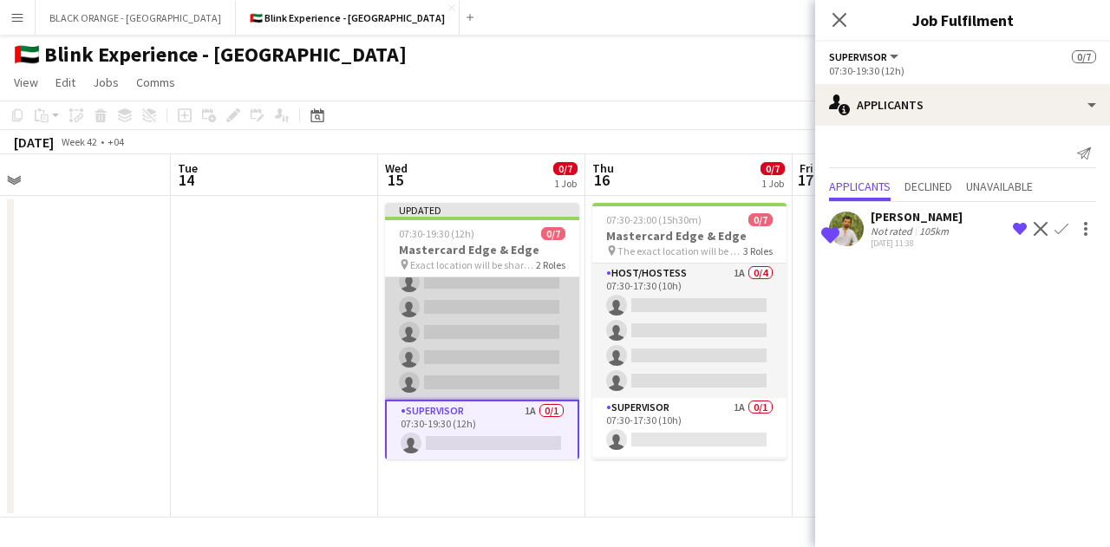
click at [465, 329] on app-card-role "Host/Hostess 1A 0/6 07:30-19:30 (12h) single-neutral-actions single-neutral-act…" at bounding box center [482, 307] width 194 height 185
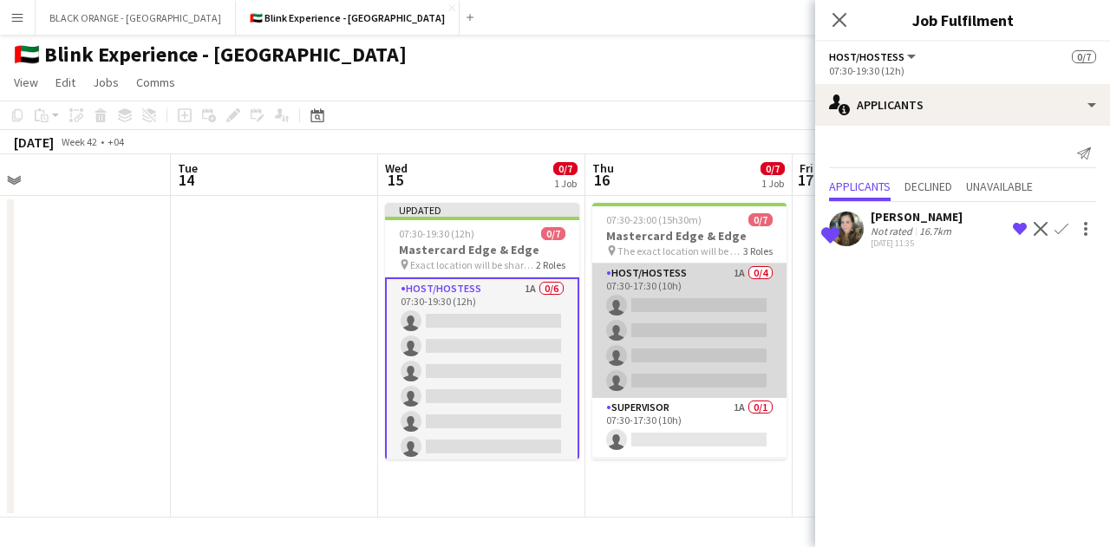
click at [665, 312] on app-card-role "Host/Hostess 1A 0/4 07:30-17:30 (10h) single-neutral-actions single-neutral-act…" at bounding box center [689, 331] width 194 height 134
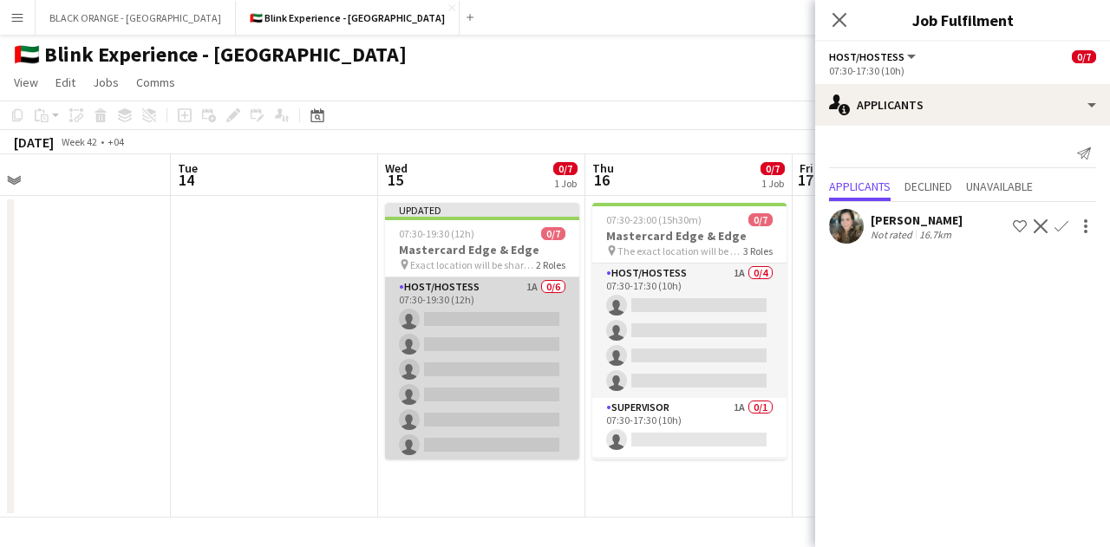
click at [455, 322] on app-card-role "Host/Hostess 1A 0/6 07:30-19:30 (12h) single-neutral-actions single-neutral-act…" at bounding box center [482, 370] width 194 height 185
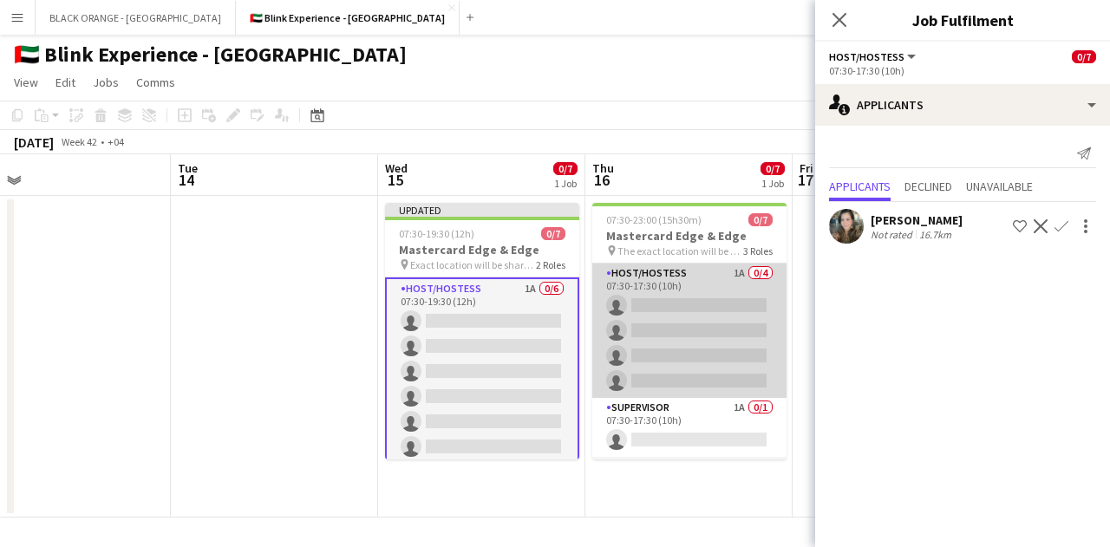
click at [680, 339] on app-card-role "Host/Hostess 1A 0/4 07:30-17:30 (10h) single-neutral-actions single-neutral-act…" at bounding box center [689, 331] width 194 height 134
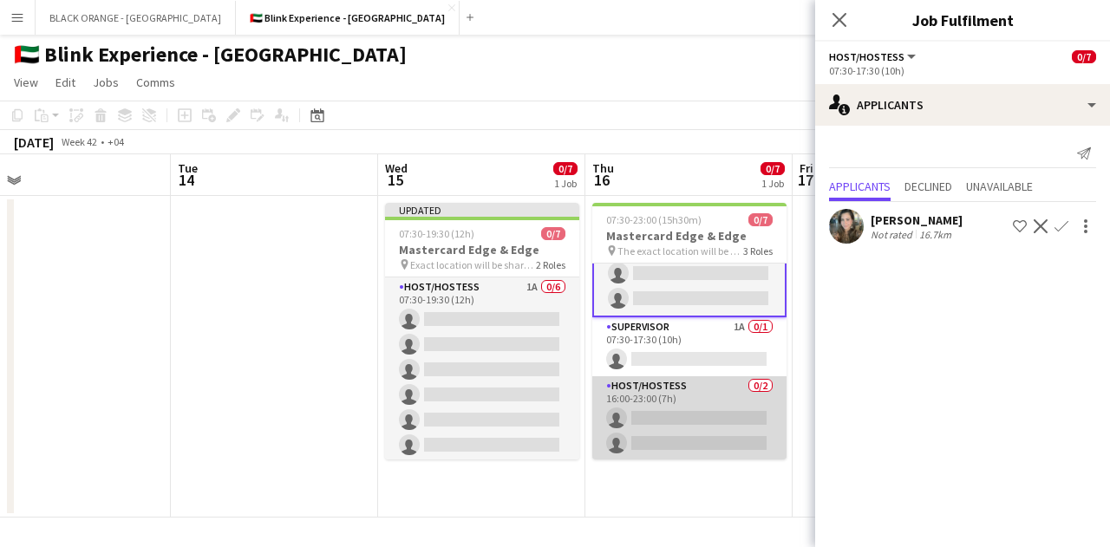
click at [672, 420] on app-card-role "Host/Hostess 0/2 16:00-23:00 (7h) single-neutral-actions single-neutral-actions" at bounding box center [689, 418] width 194 height 84
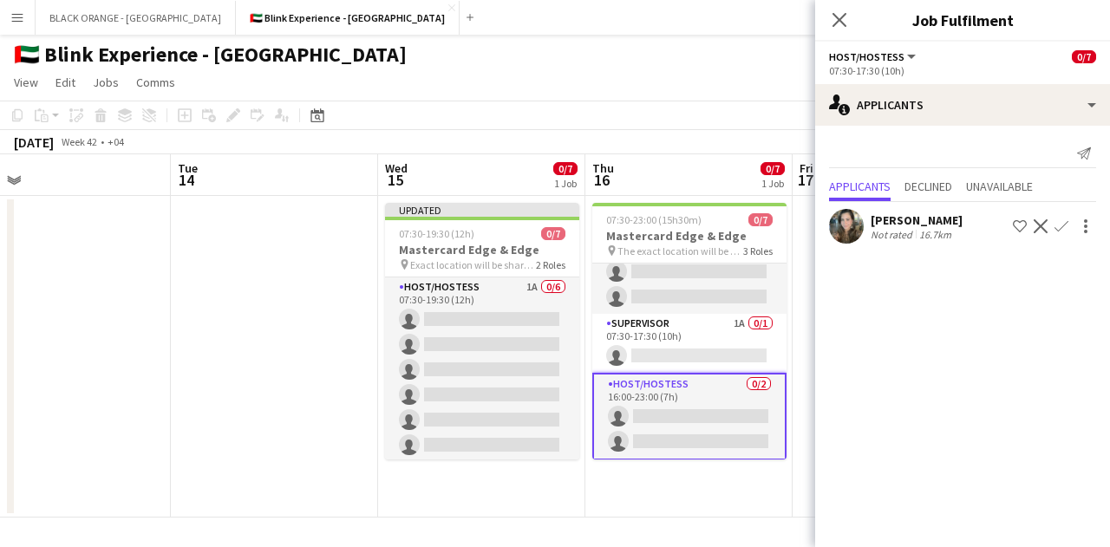
scroll to position [82, 0]
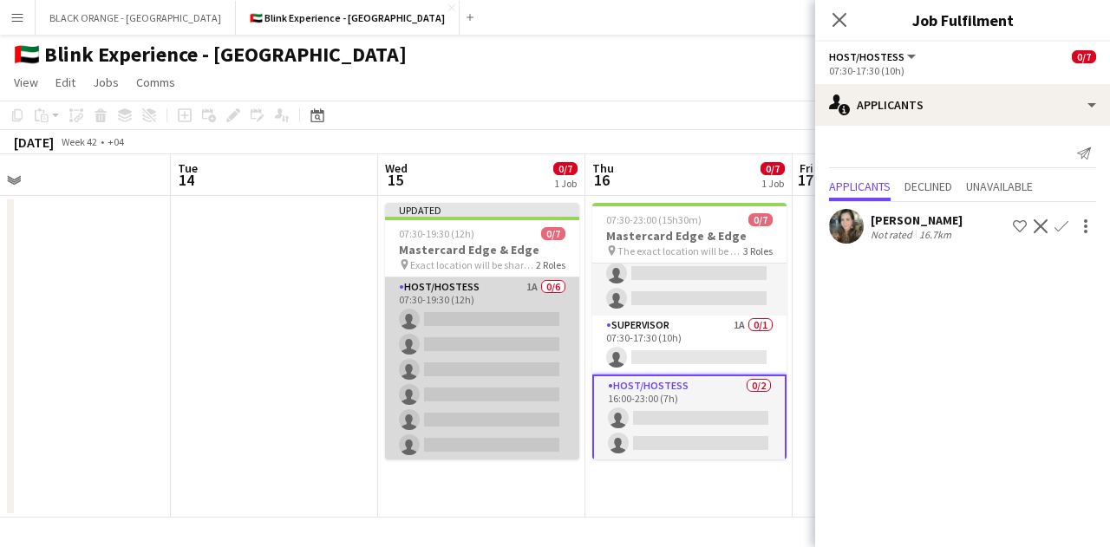
click at [516, 360] on app-card-role "Host/Hostess 1A 0/6 07:30-19:30 (12h) single-neutral-actions single-neutral-act…" at bounding box center [482, 370] width 194 height 185
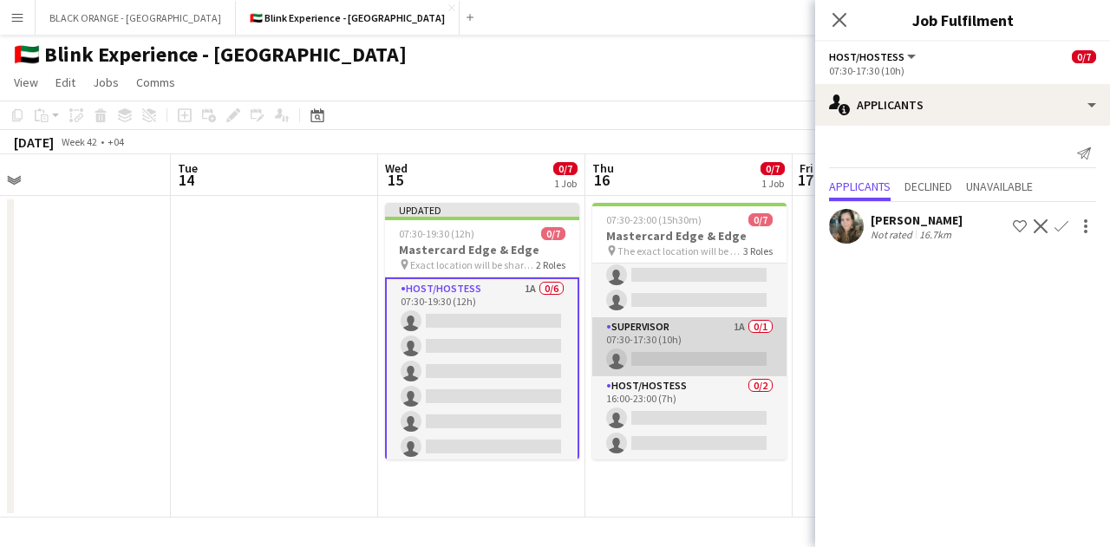
scroll to position [0, 0]
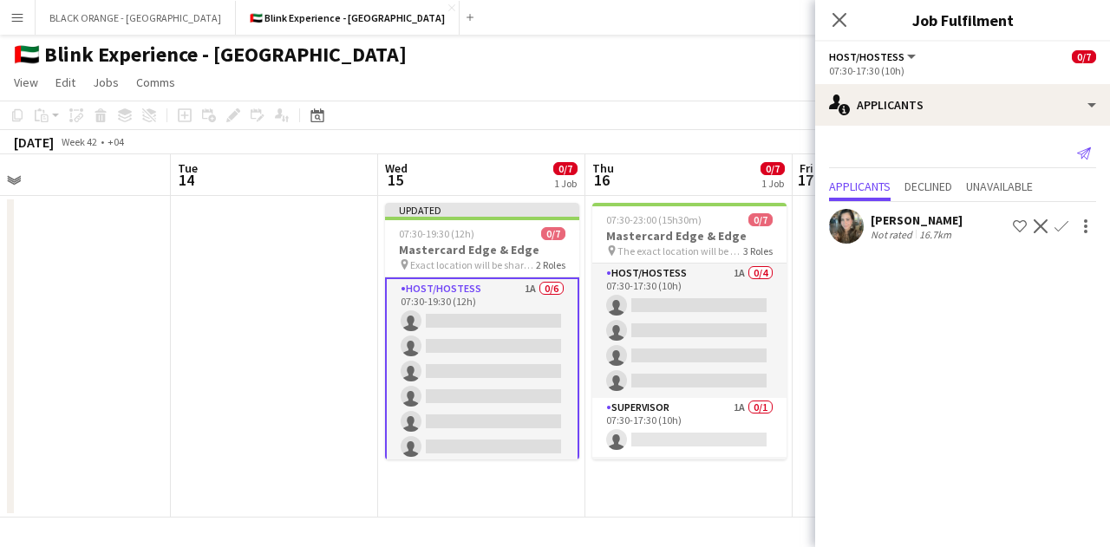
click at [1086, 150] on icon "Send notification" at bounding box center [1084, 154] width 14 height 14
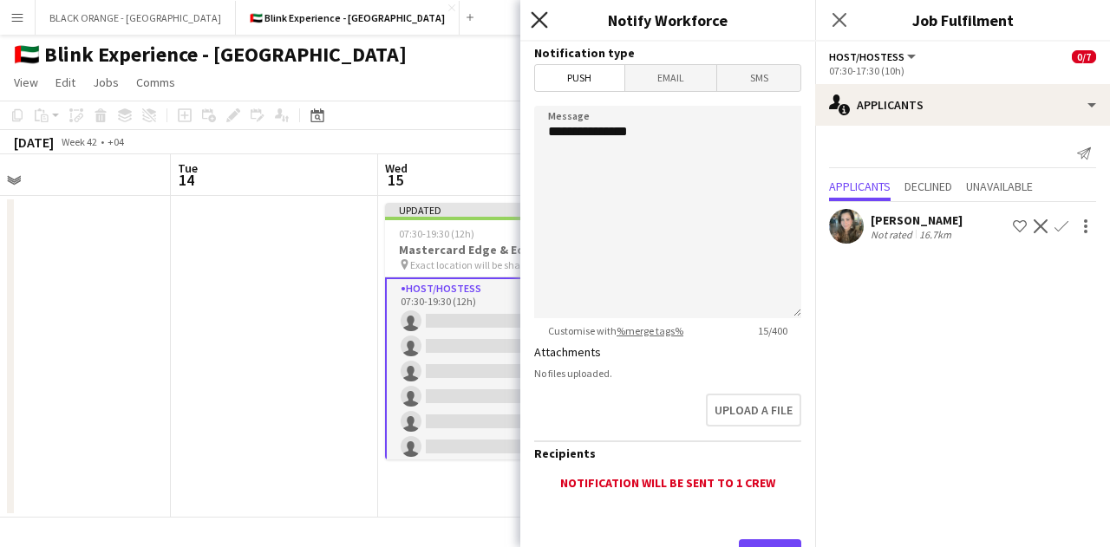
click at [541, 23] on icon at bounding box center [539, 19] width 16 height 16
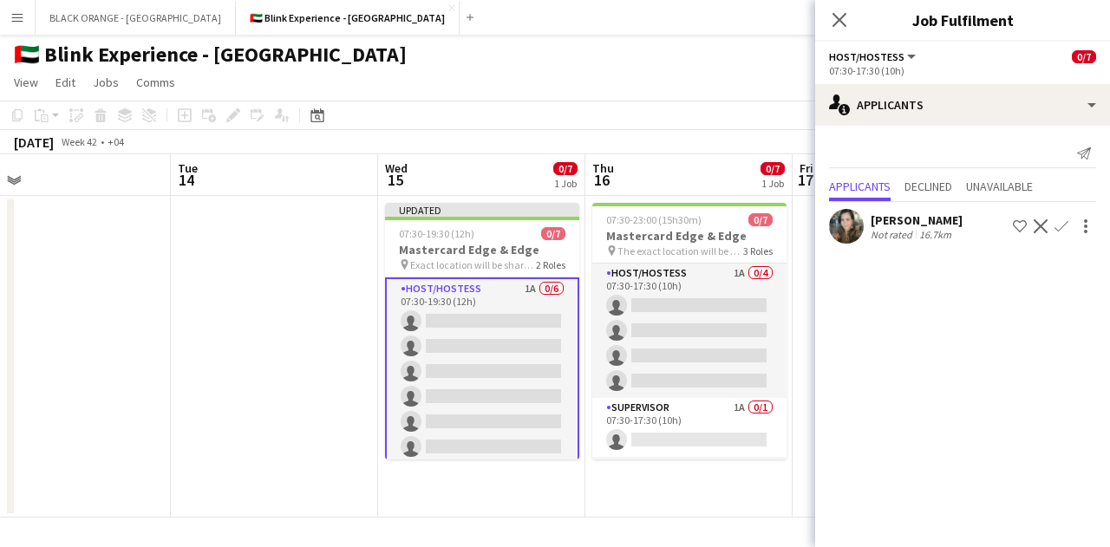
click at [460, 367] on app-card-role "Host/Hostess 1A 0/6 07:30-19:30 (12h) single-neutral-actions single-neutral-act…" at bounding box center [482, 372] width 194 height 188
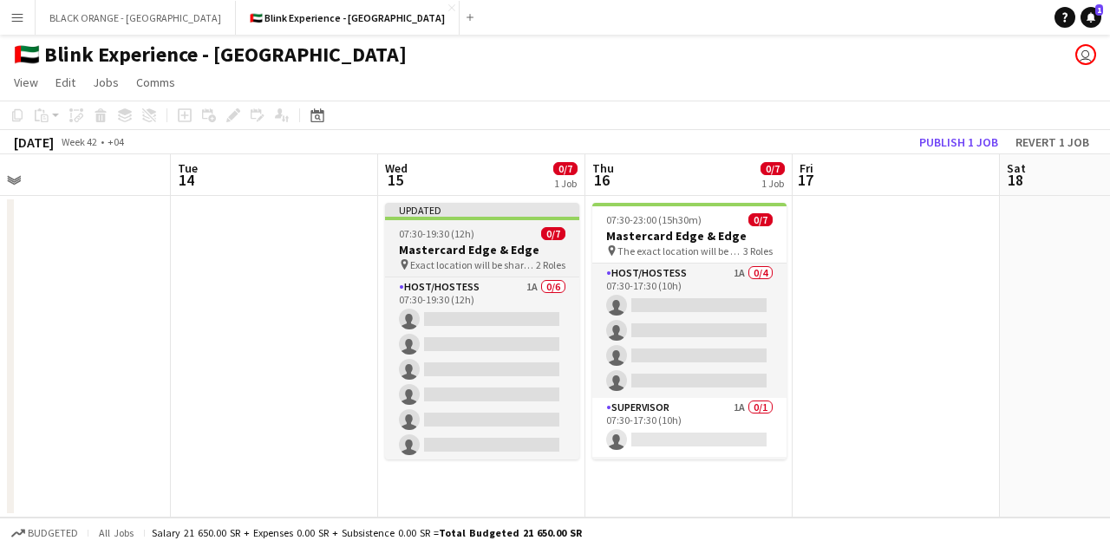
click at [486, 217] on div at bounding box center [482, 218] width 194 height 3
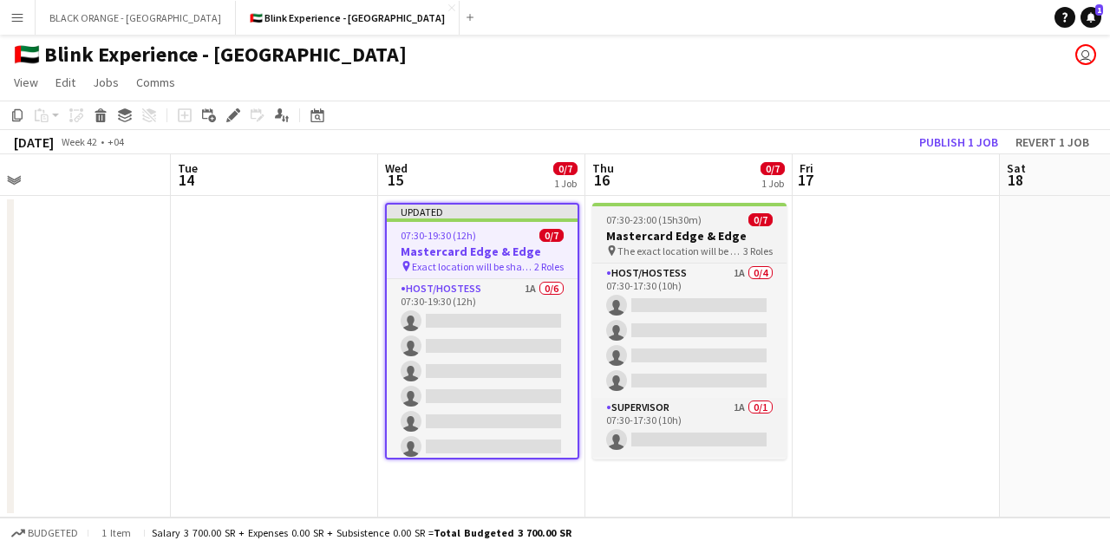
click at [630, 215] on span "07:30-23:00 (15h30m)" at bounding box center [653, 219] width 95 height 13
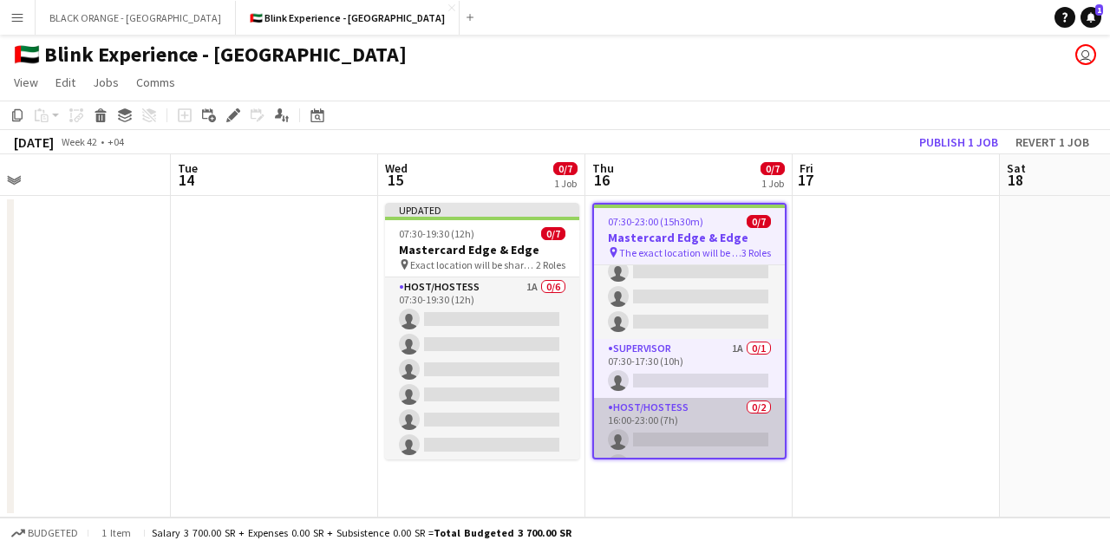
scroll to position [84, 0]
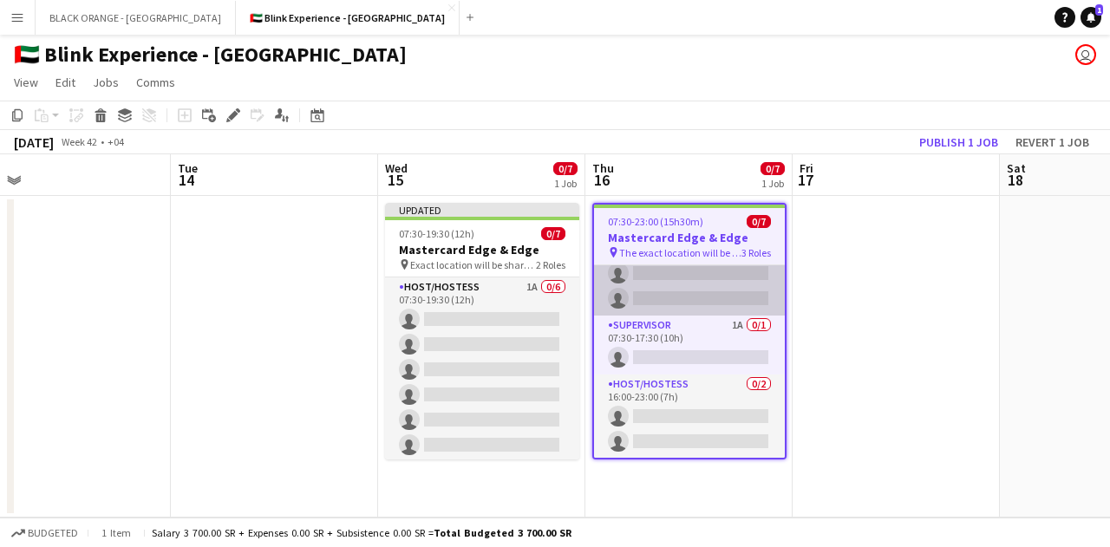
click at [679, 298] on app-card-role "Host/Hostess 1A 0/4 07:30-17:30 (10h) single-neutral-actions single-neutral-act…" at bounding box center [689, 248] width 191 height 134
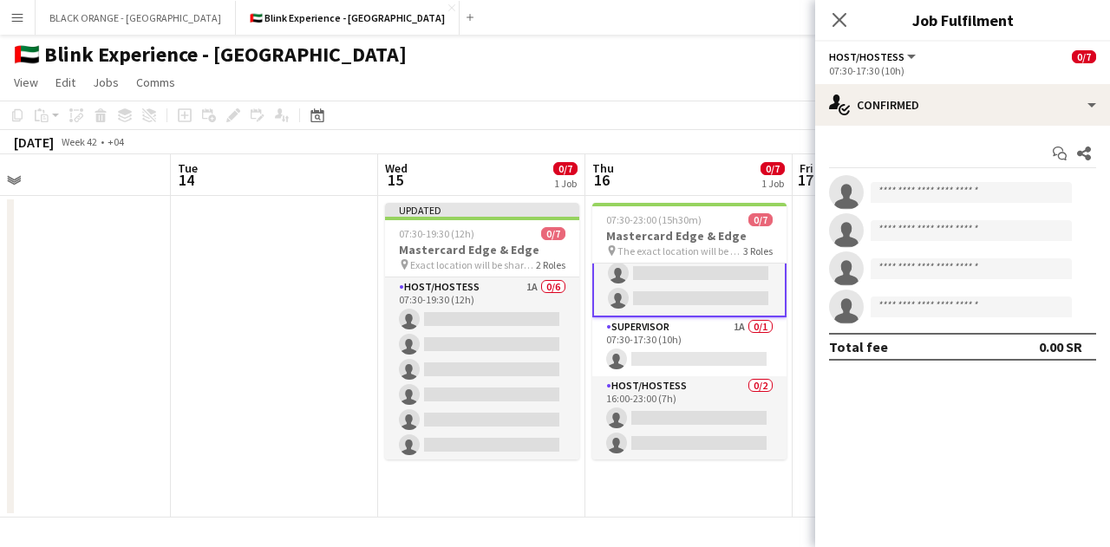
click at [671, 301] on app-card-role "Host/Hostess 1A 0/4 07:30-17:30 (10h) single-neutral-actions single-neutral-act…" at bounding box center [689, 249] width 194 height 138
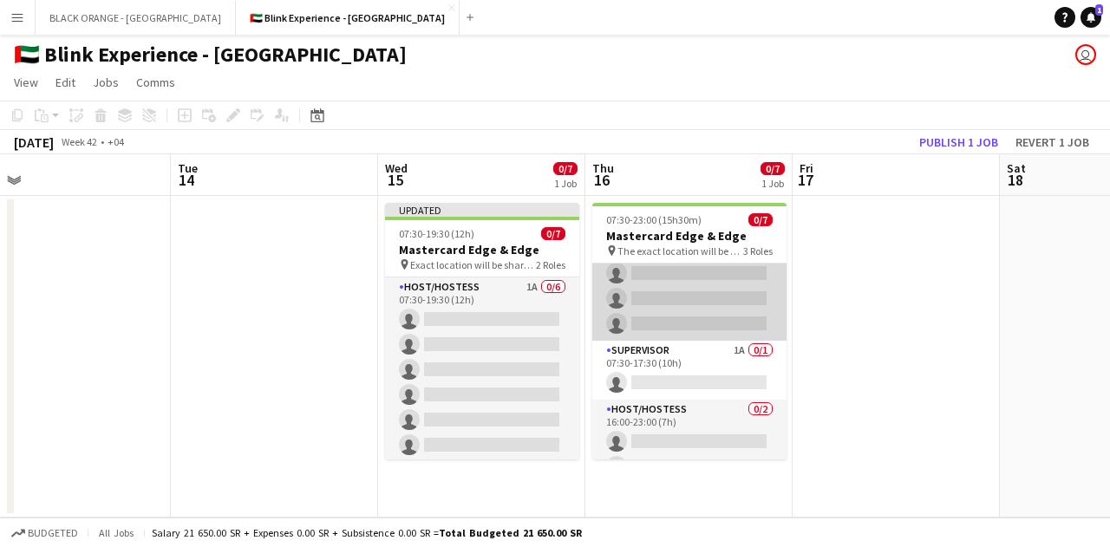
scroll to position [81, 0]
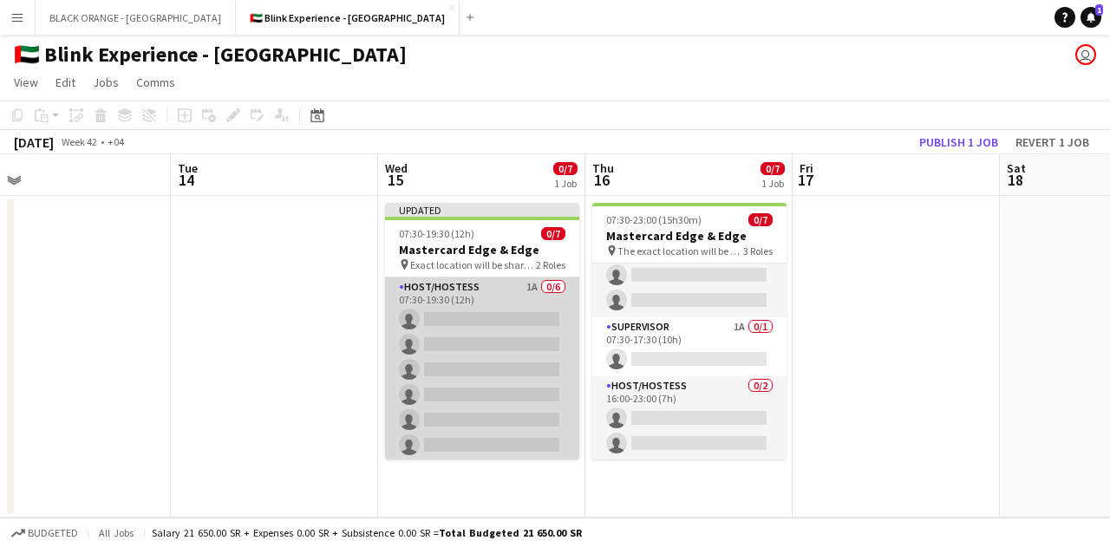
click at [519, 361] on app-card-role "Host/Hostess 1A 0/6 07:30-19:30 (12h) single-neutral-actions single-neutral-act…" at bounding box center [482, 370] width 194 height 185
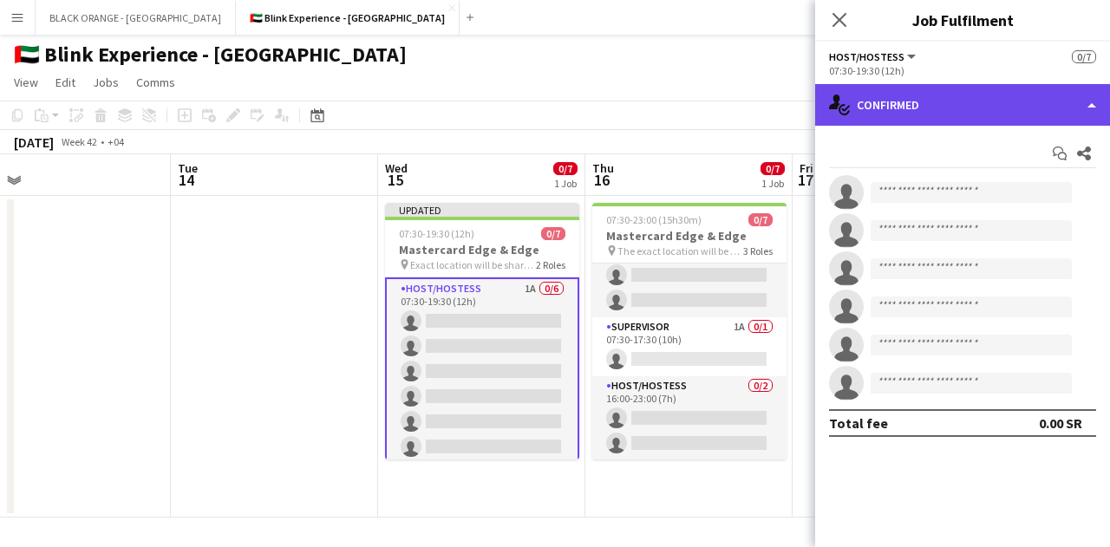
click at [989, 104] on div "single-neutral-actions-check-2 Confirmed" at bounding box center [962, 105] width 295 height 42
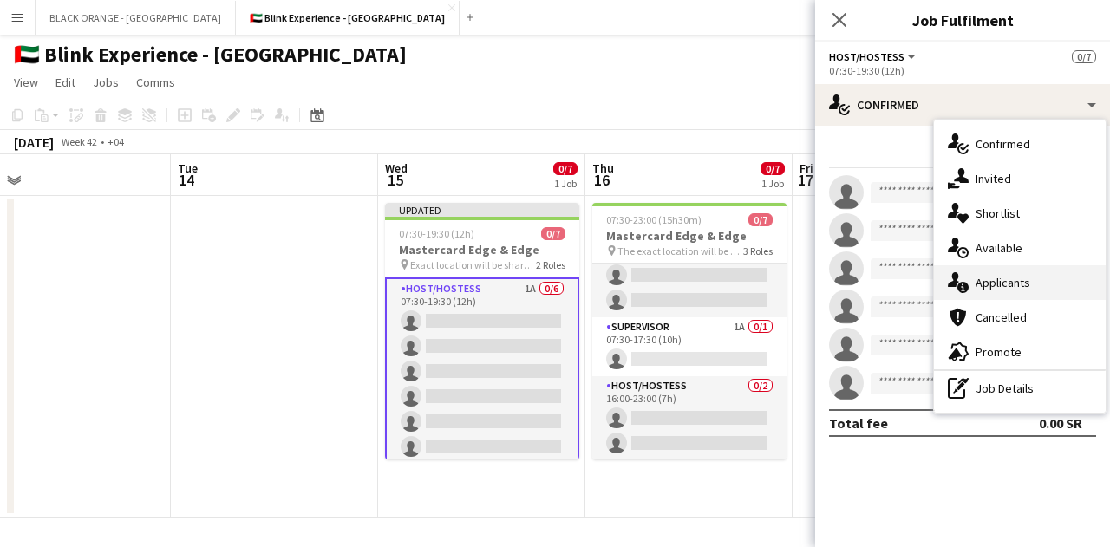
click at [990, 285] on span "Applicants" at bounding box center [1003, 283] width 55 height 16
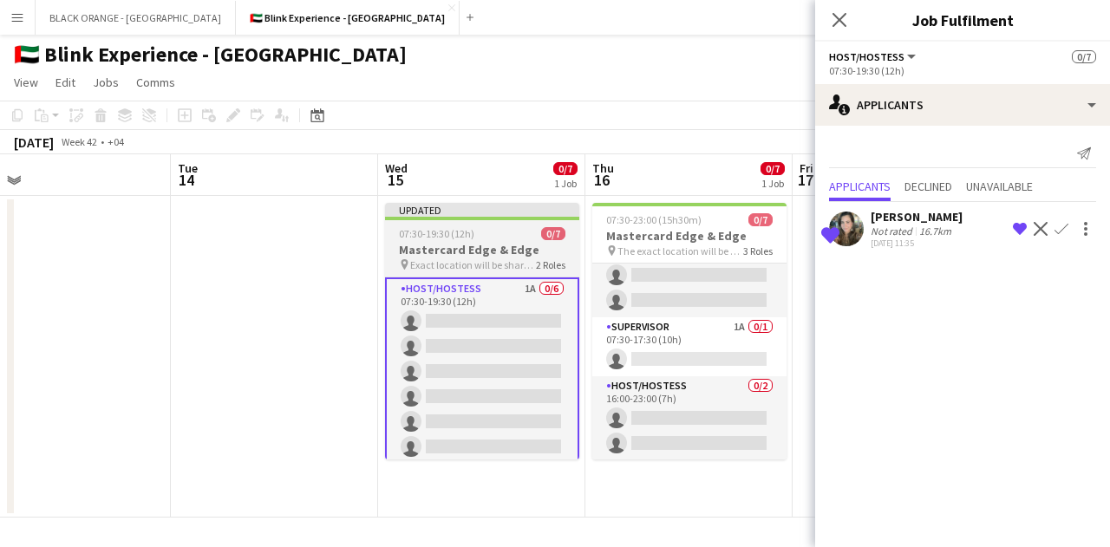
click at [475, 209] on div "Updated" at bounding box center [482, 210] width 194 height 14
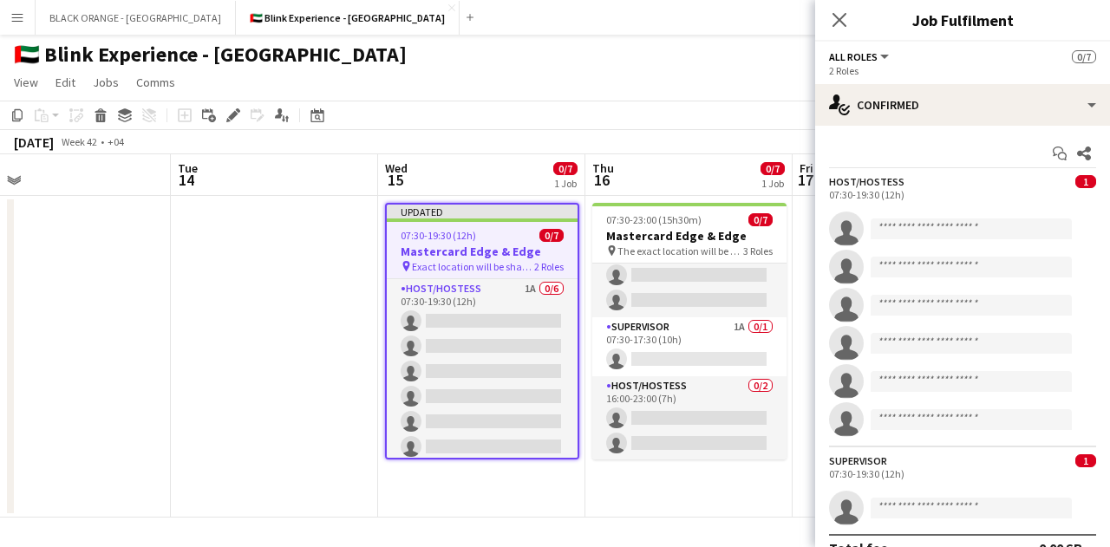
click at [570, 115] on app-toolbar "Copy Paste Paste Ctrl+V Paste with crew Ctrl+Shift+V Paste linked Job [GEOGRAPH…" at bounding box center [555, 115] width 1110 height 29
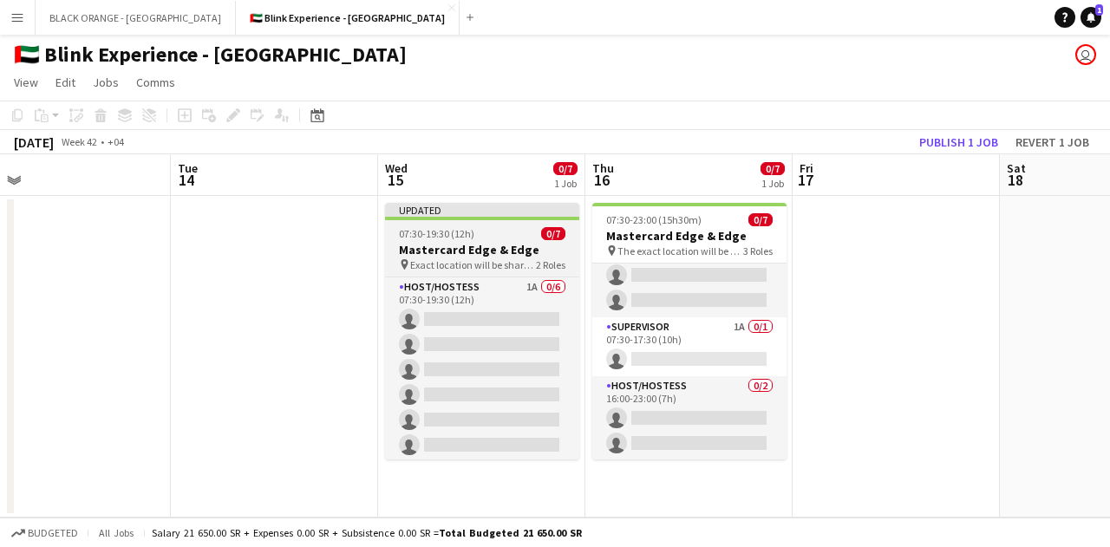
click at [512, 210] on div "Updated" at bounding box center [482, 210] width 194 height 14
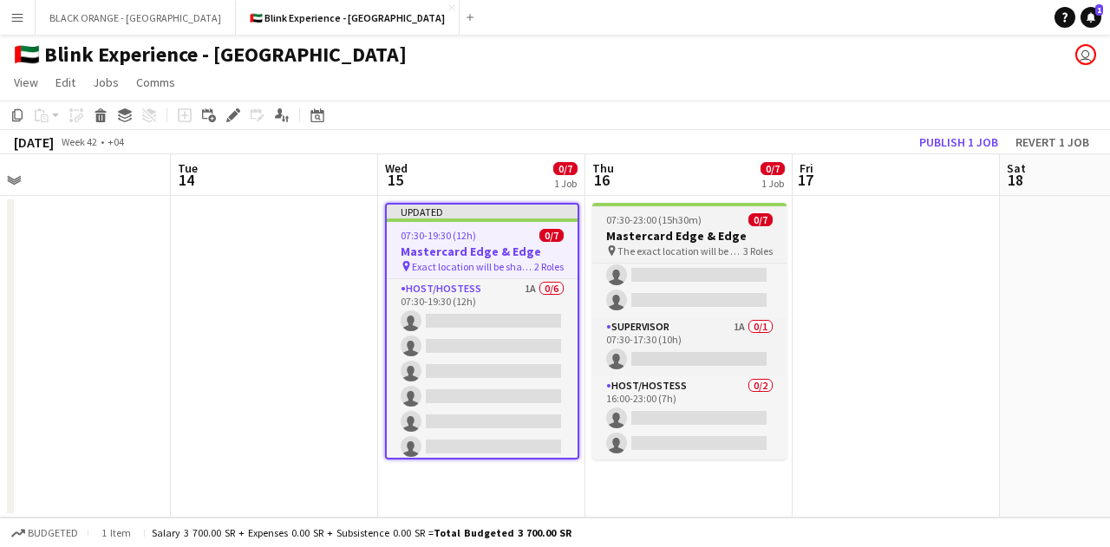
click at [663, 210] on app-job-card "07:30-23:00 (15h30m) 0/7 Mastercard Edge & Edge pin The exact location will be …" at bounding box center [689, 331] width 194 height 257
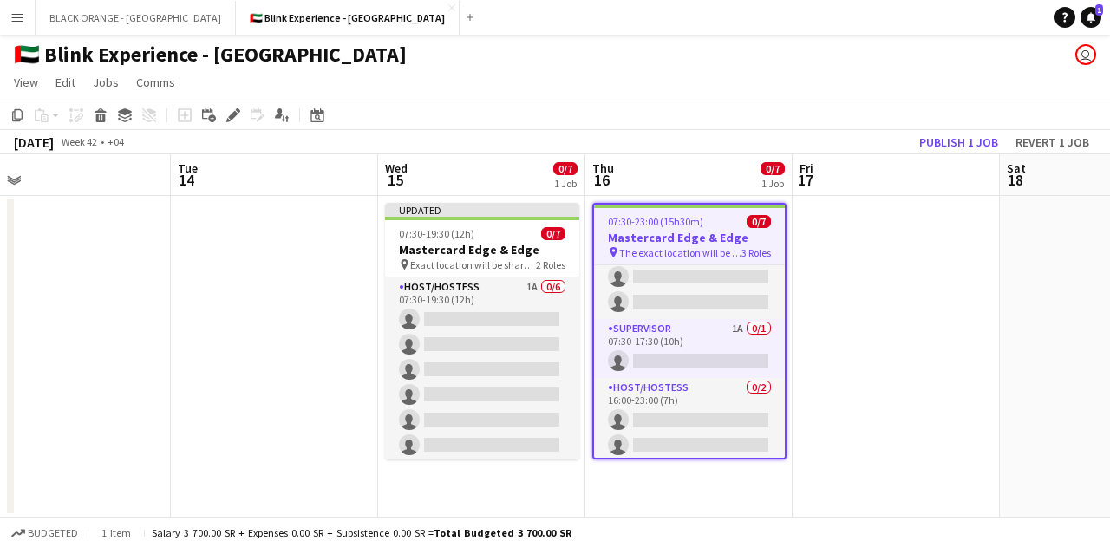
drag, startPoint x: 663, startPoint y: 210, endPoint x: 626, endPoint y: 221, distance: 38.1
click at [626, 221] on span "07:30-23:00 (15h30m)" at bounding box center [655, 221] width 95 height 13
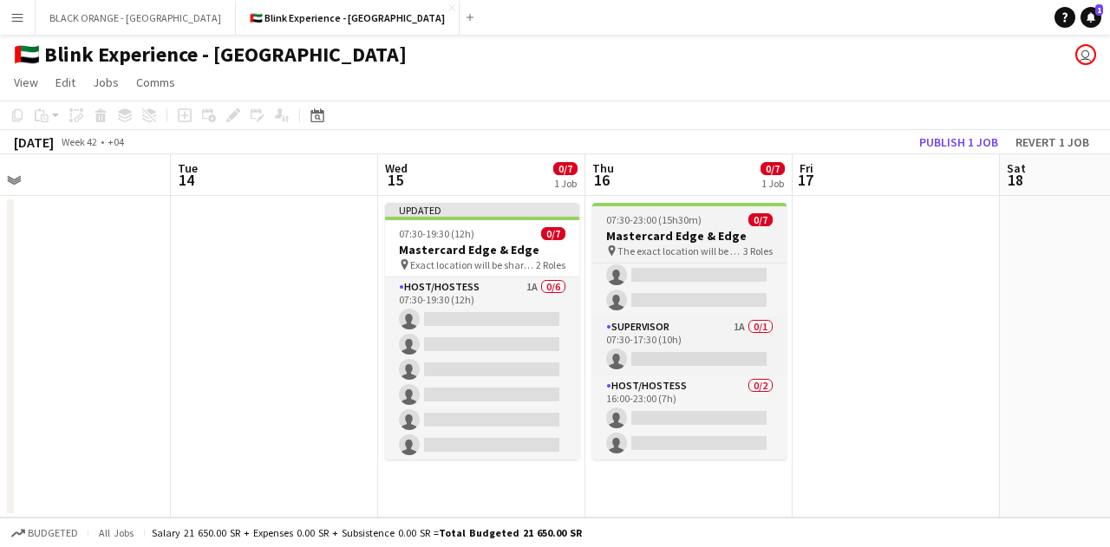
click at [650, 220] on span "07:30-23:00 (15h30m)" at bounding box center [653, 219] width 95 height 13
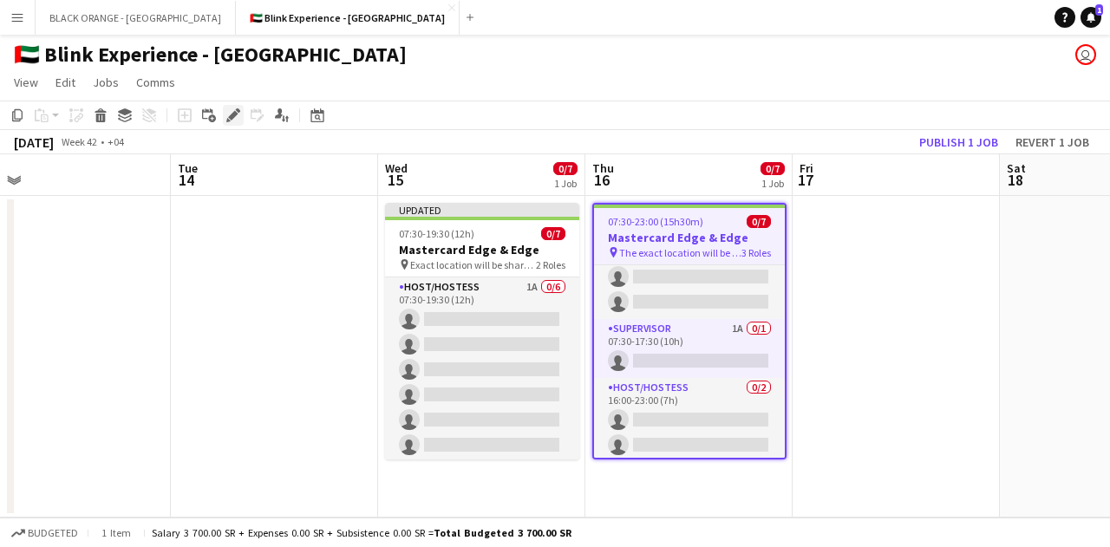
click at [237, 118] on icon "Edit" at bounding box center [233, 115] width 14 height 14
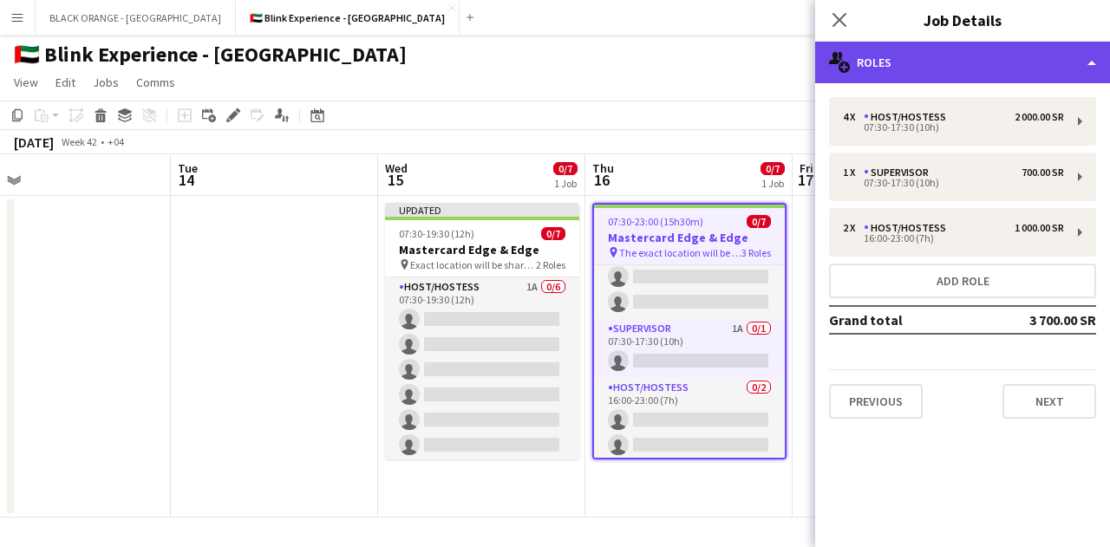
click at [1084, 67] on div "multiple-users-add Roles" at bounding box center [962, 63] width 295 height 42
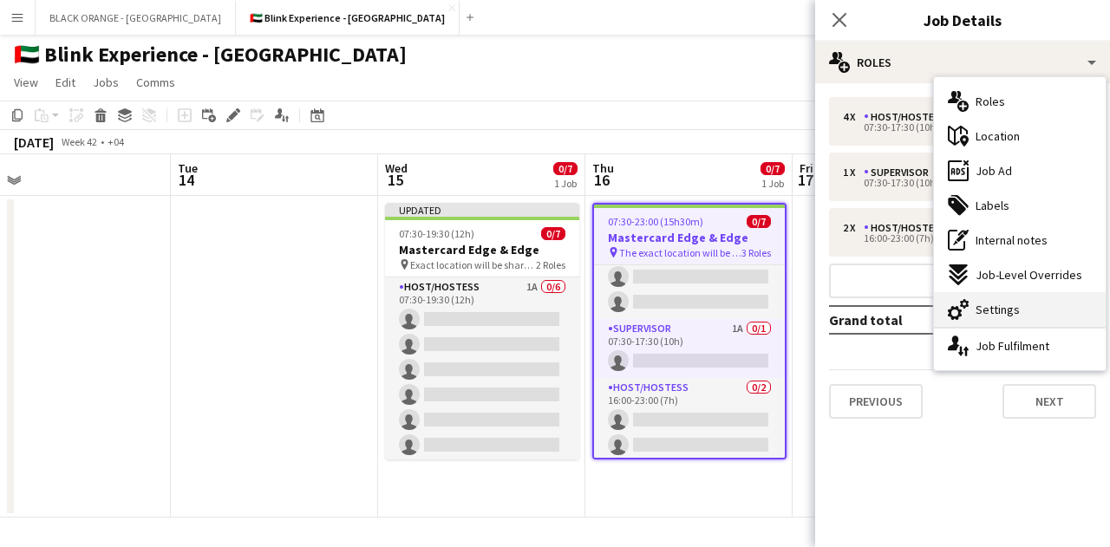
click at [1008, 304] on span "Settings" at bounding box center [998, 310] width 44 height 16
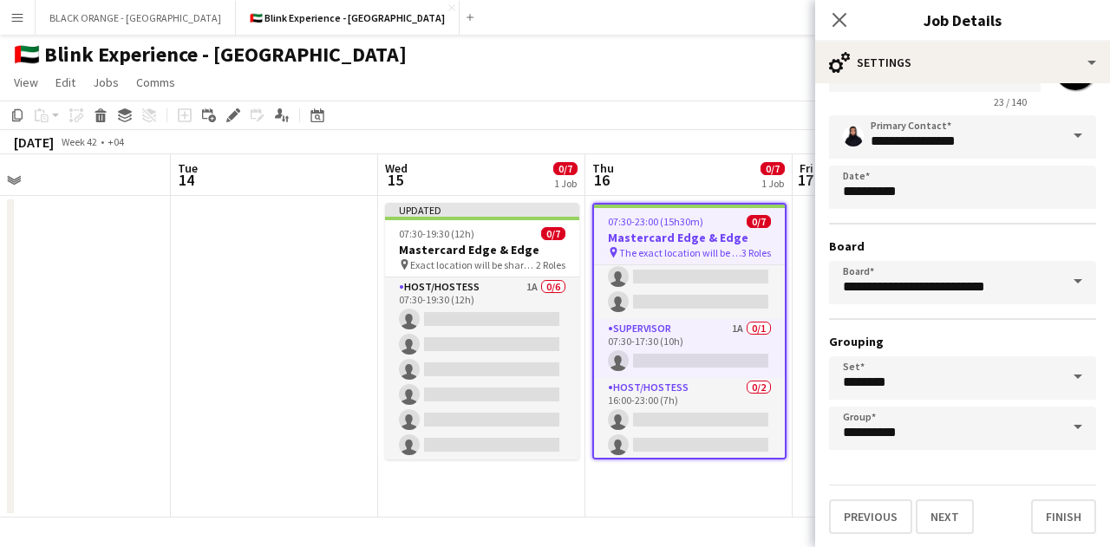
scroll to position [0, 0]
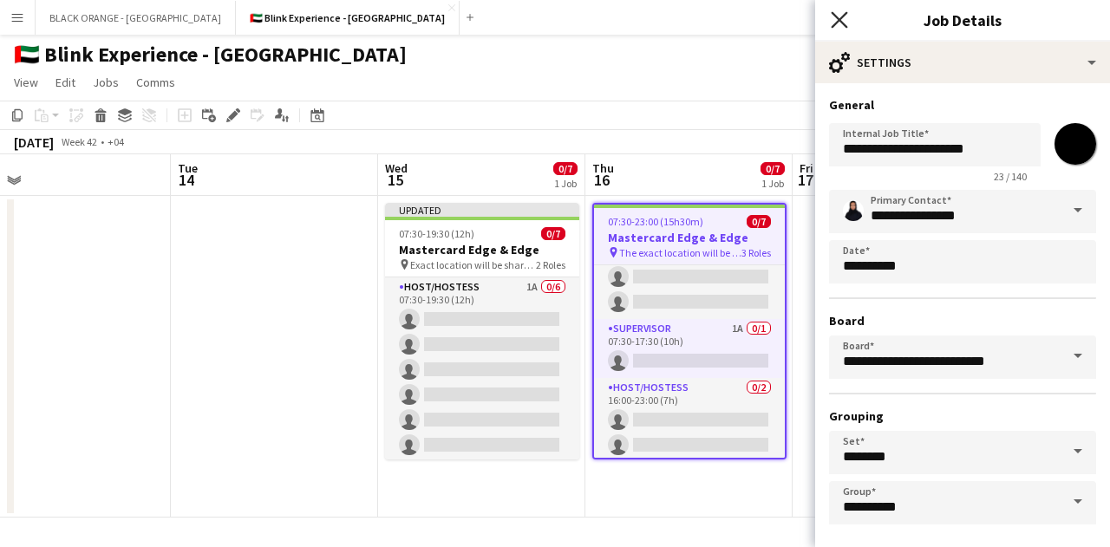
click at [839, 18] on icon at bounding box center [839, 19] width 16 height 16
